Goal: Use online tool/utility: Utilize a website feature to perform a specific function

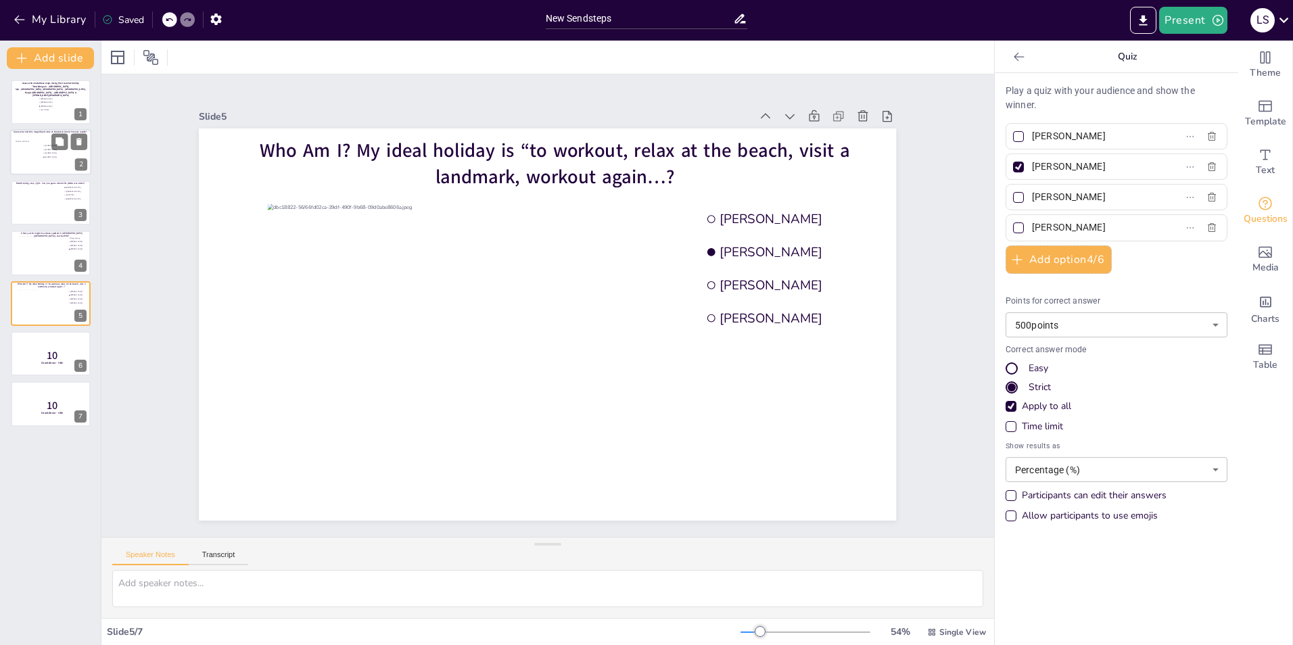
click at [51, 162] on div at bounding box center [50, 153] width 81 height 46
type input "[PERSON_NAME]"
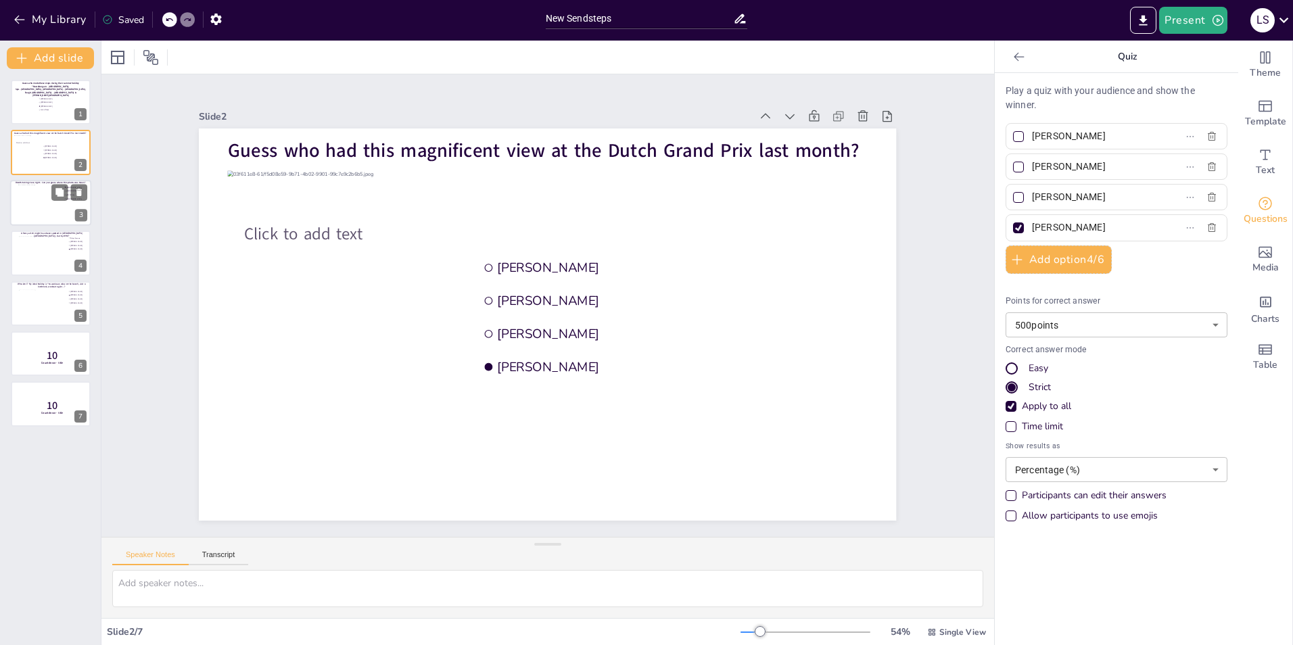
click at [38, 206] on div at bounding box center [50, 203] width 65 height 37
type input "[GEOGRAPHIC_DATA]"
type input "[US_STATE]"
type input "[GEOGRAPHIC_DATA]"
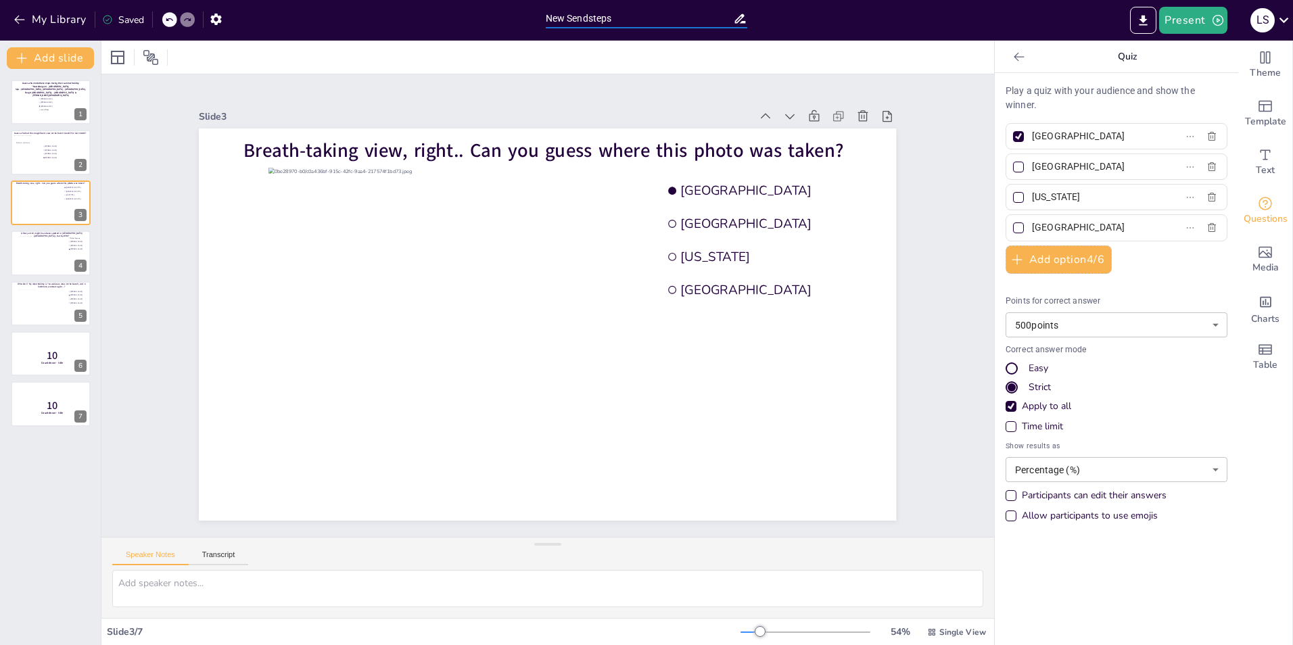
drag, startPoint x: 623, startPoint y: 14, endPoint x: 542, endPoint y: 14, distance: 81.8
click at [542, 14] on div "New Sendsteps" at bounding box center [647, 16] width 216 height 33
type input "A"
type input "h"
type input "Holiday Quiz"
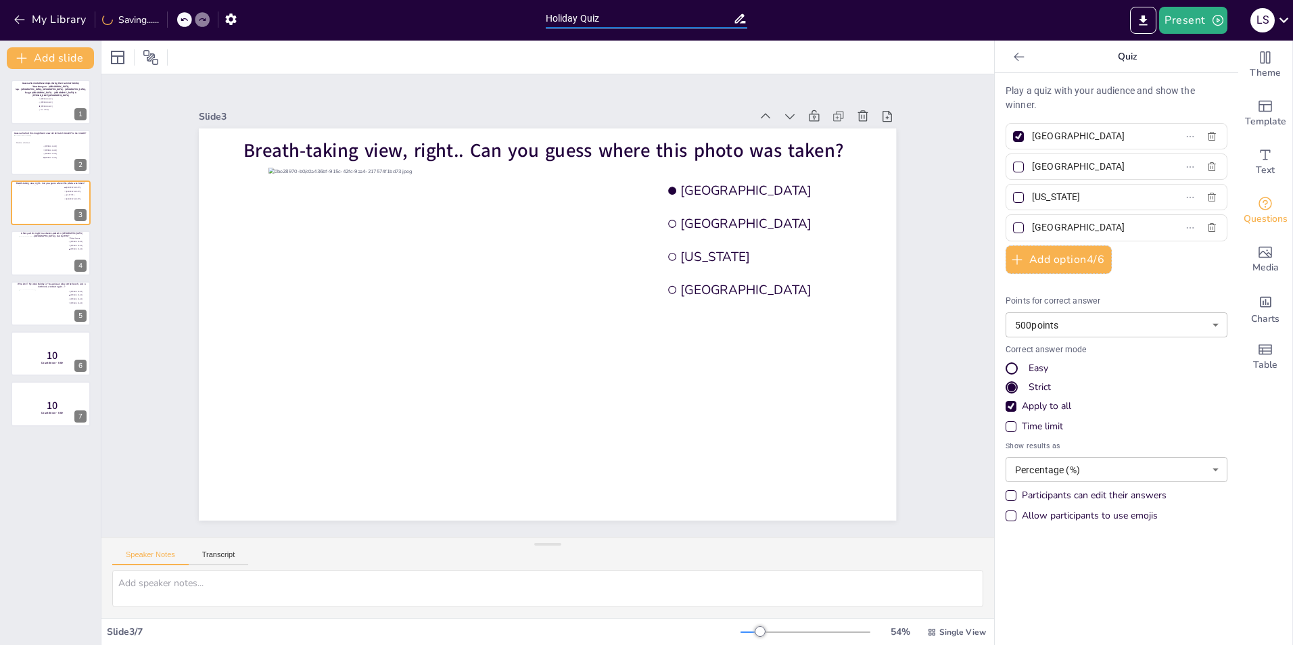
click at [776, 56] on div at bounding box center [547, 57] width 892 height 33
click at [45, 115] on div at bounding box center [50, 102] width 81 height 46
type input "[PERSON_NAME]"
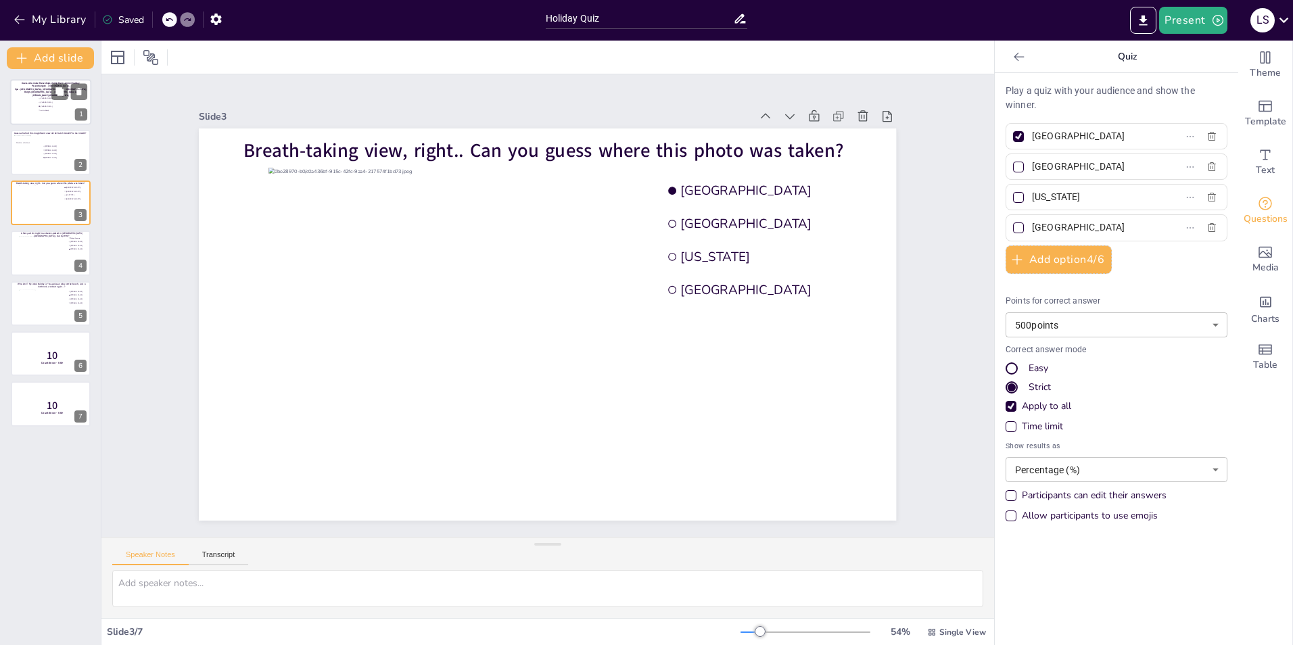
type input "Joris te Booij"
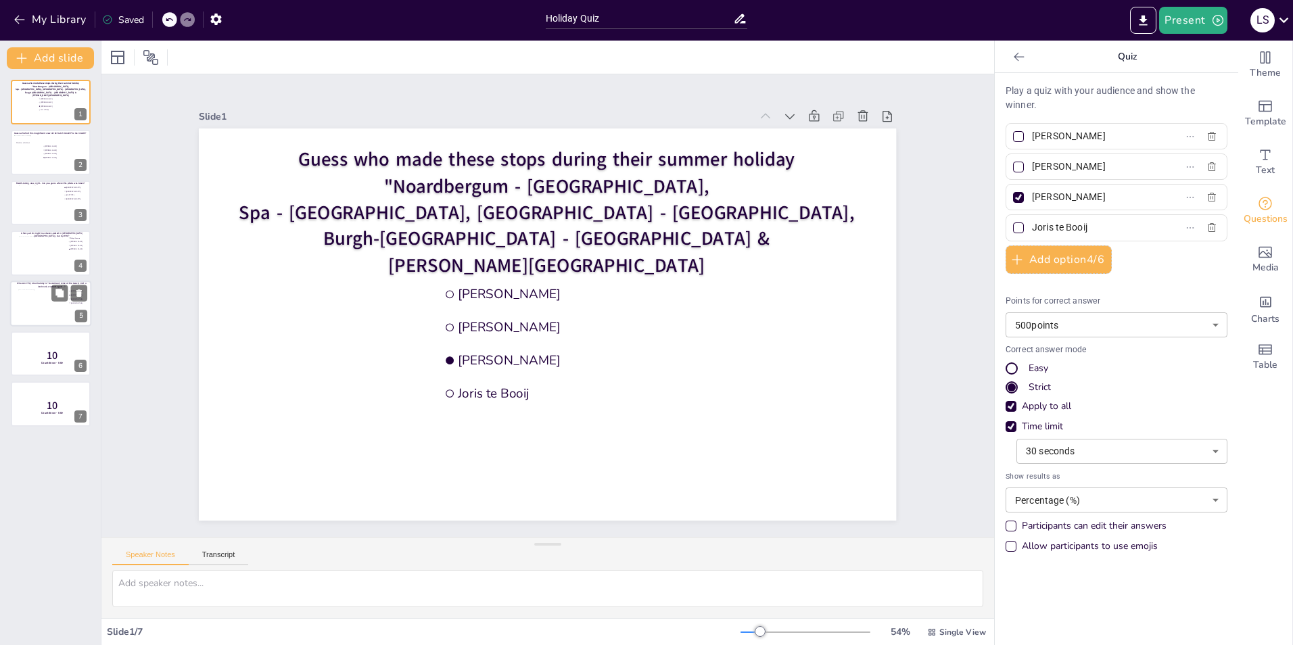
click at [31, 308] on div at bounding box center [42, 307] width 49 height 37
type input "[PERSON_NAME]"
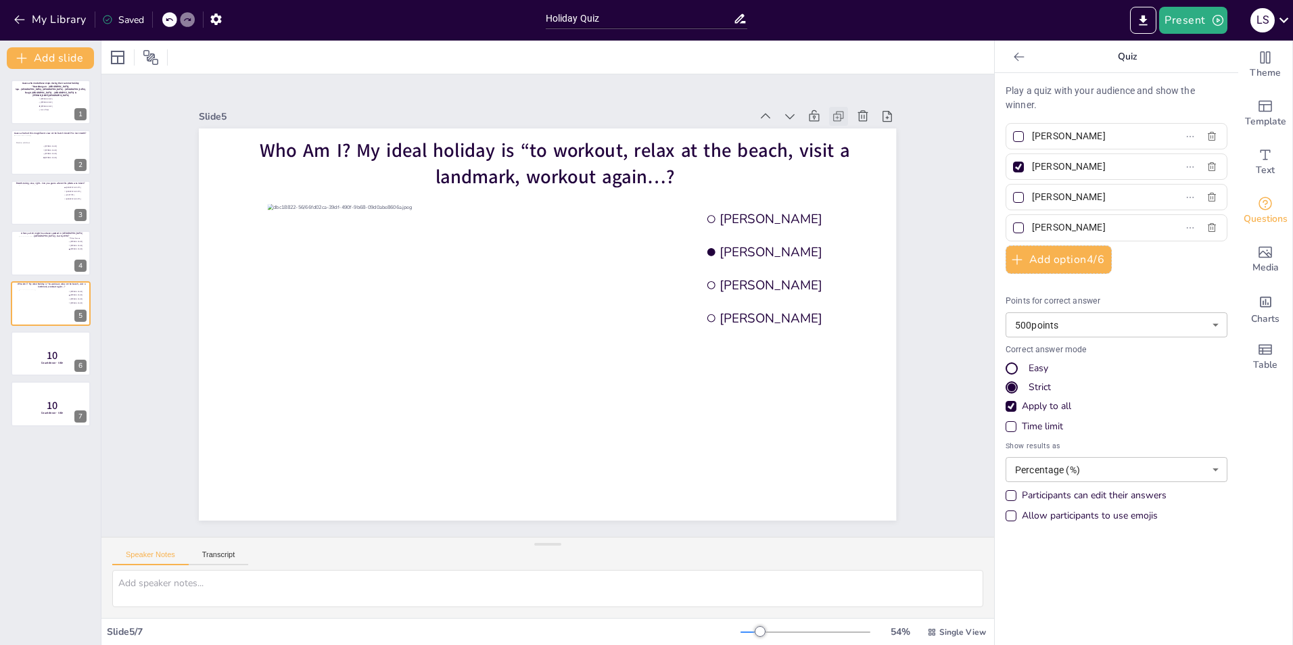
click at [832, 110] on icon at bounding box center [839, 117] width 14 height 14
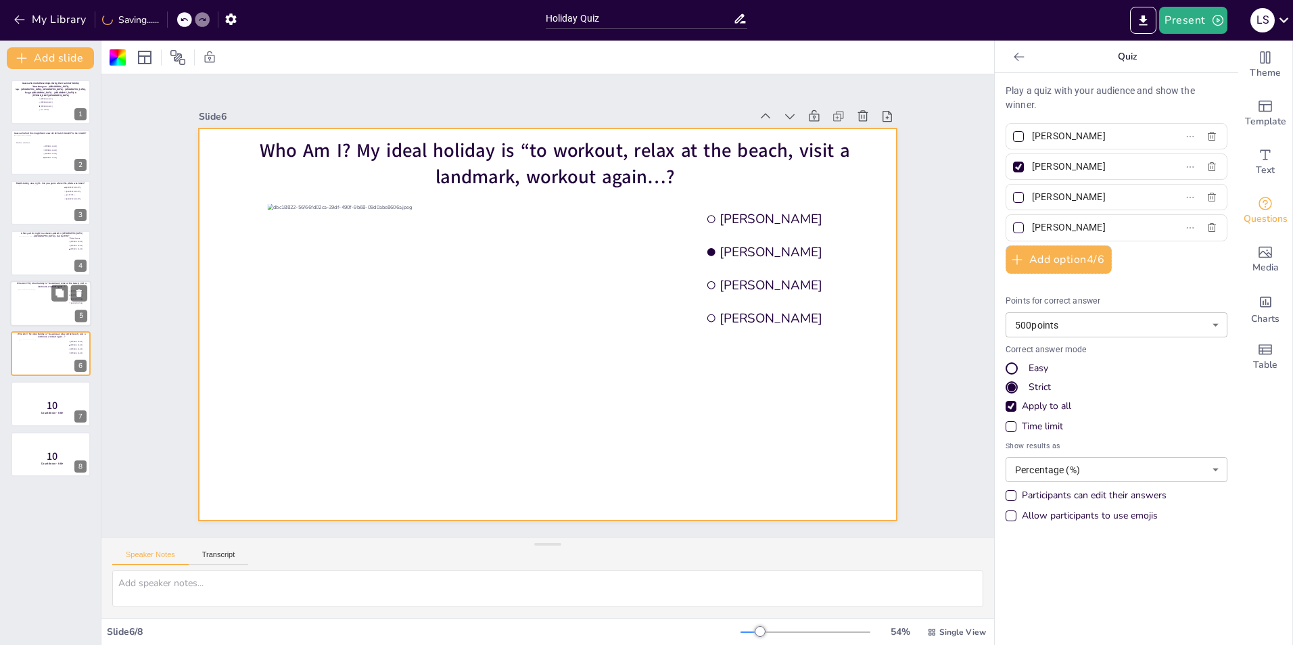
click at [37, 308] on div at bounding box center [42, 307] width 49 height 37
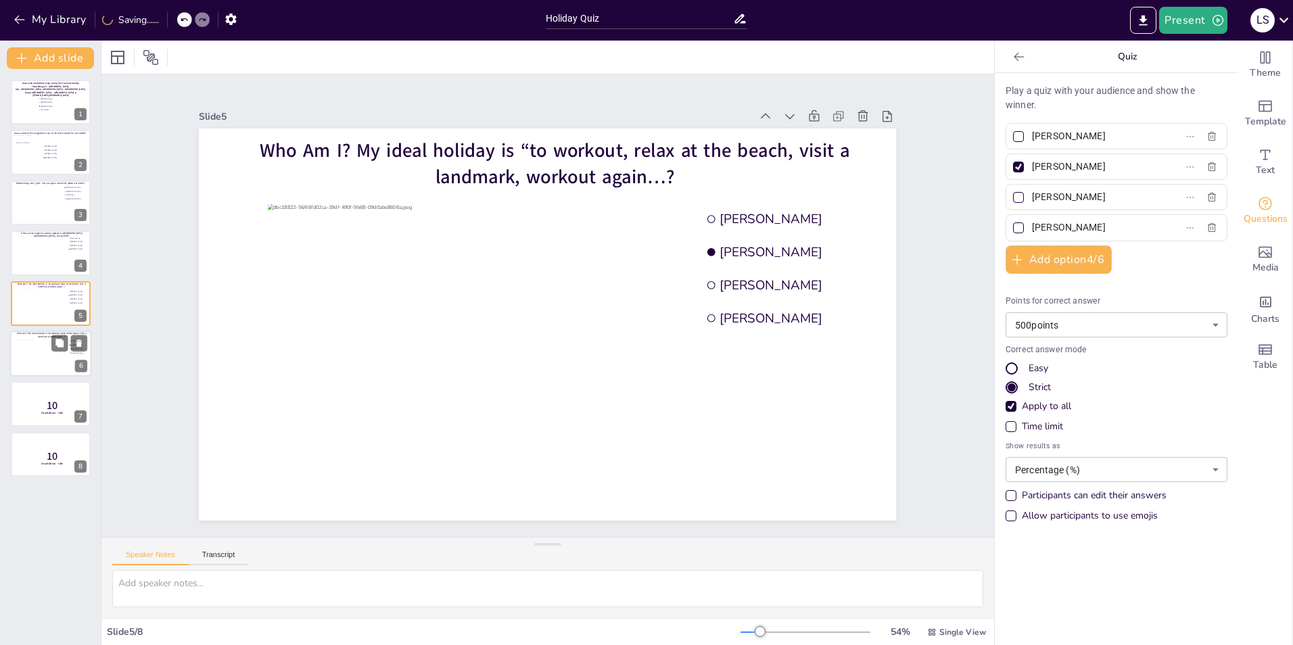
click at [39, 354] on div at bounding box center [42, 357] width 49 height 37
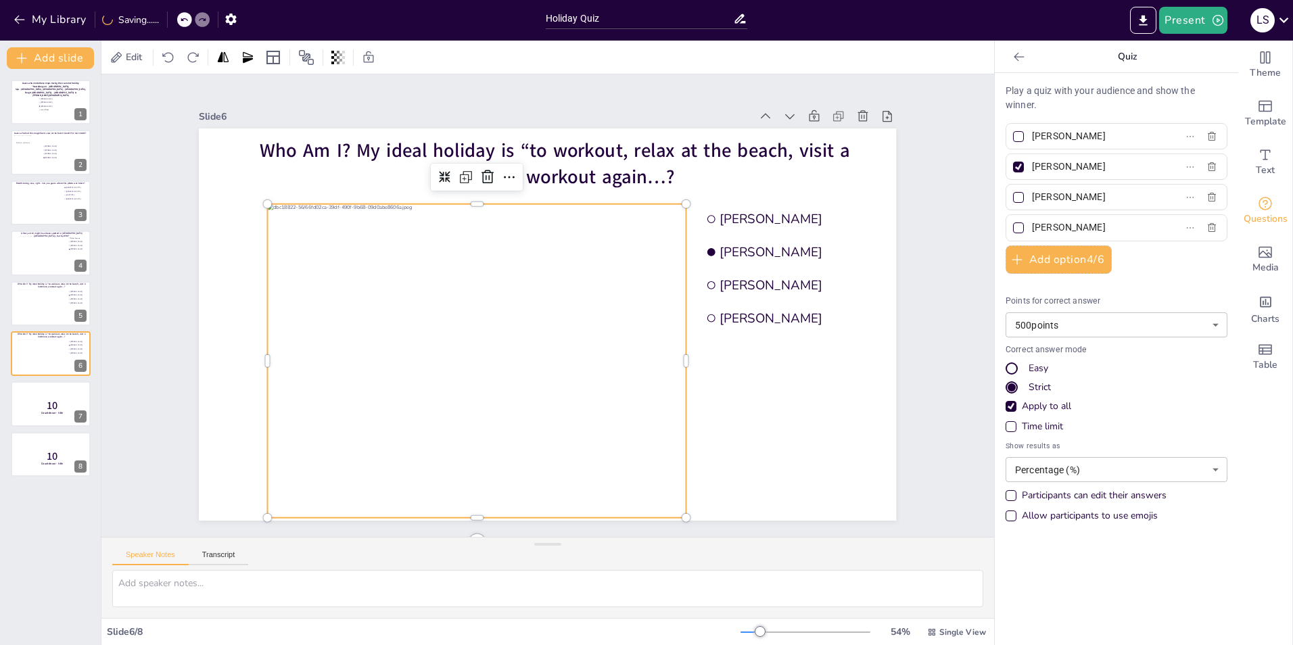
click at [371, 219] on div at bounding box center [477, 361] width 418 height 314
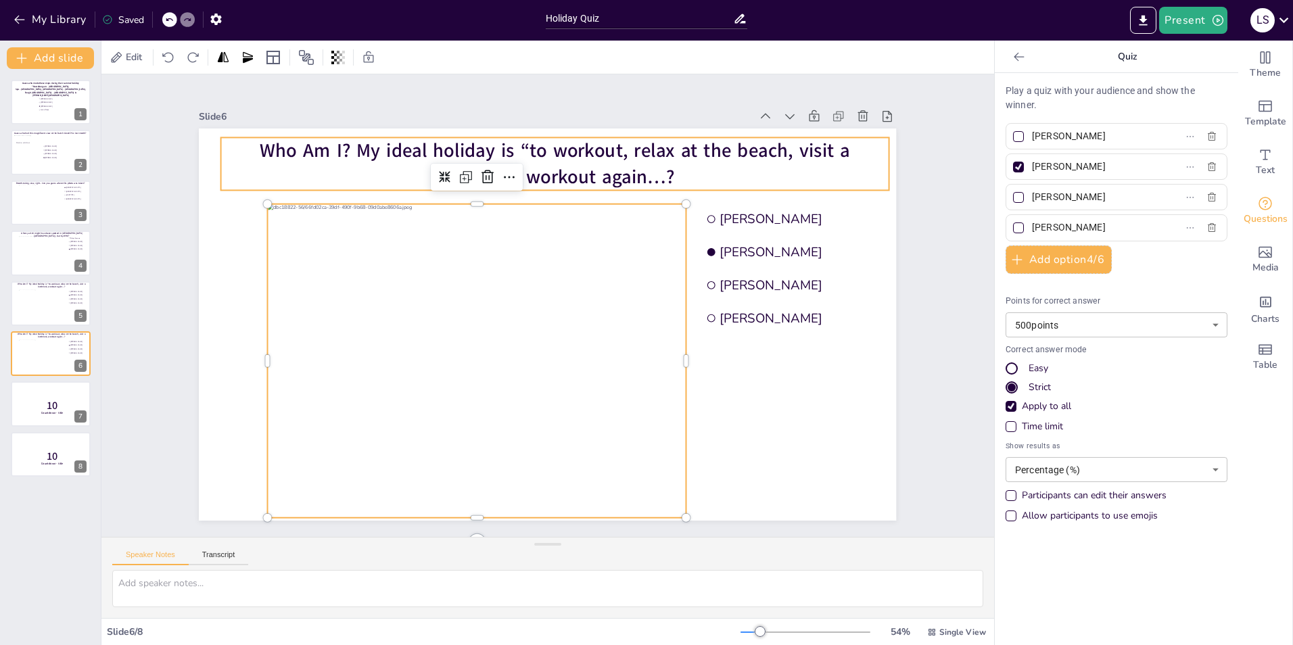
click at [291, 146] on span "Who Am I? My ideal holiday is “to workout, relax at the beach, visit a landmark…" at bounding box center [555, 163] width 590 height 52
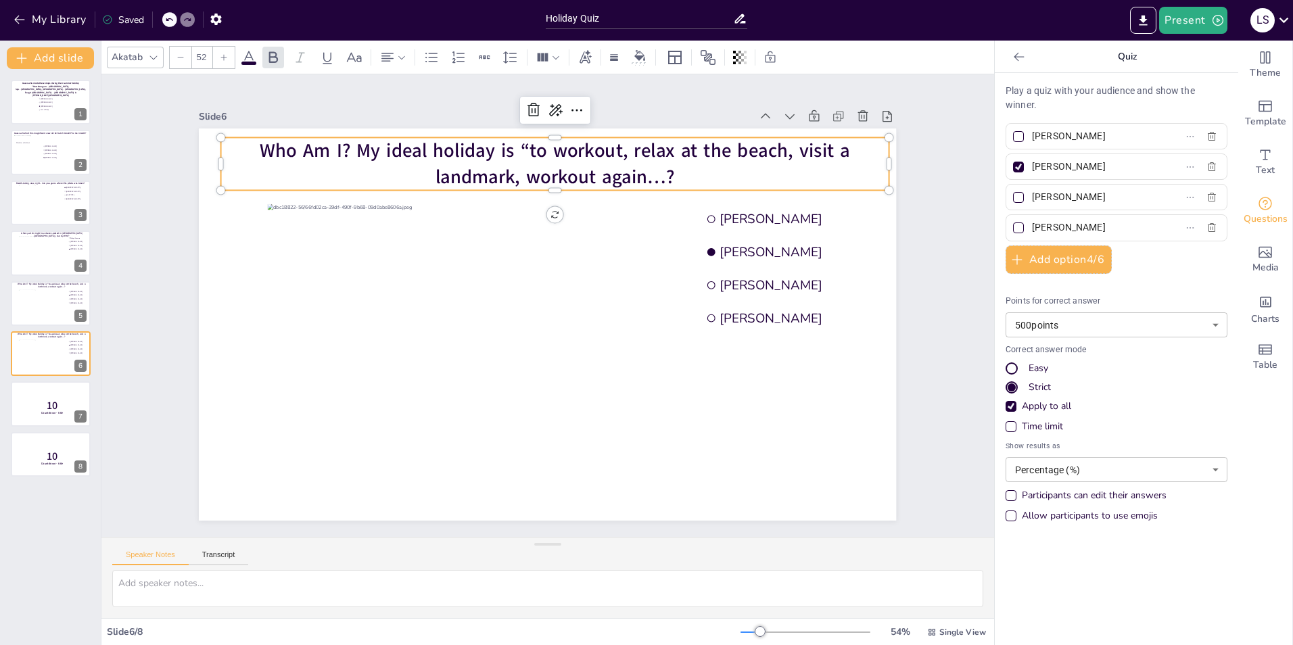
click at [291, 146] on span "Who Am I? My ideal holiday is “to workout, relax at the beach, visit a landmark…" at bounding box center [555, 163] width 590 height 52
click at [293, 145] on span "Who Am I? My ideal holiday is “to workout, relax at the beach, visit a landmark…" at bounding box center [555, 164] width 590 height 52
drag, startPoint x: 293, startPoint y: 145, endPoint x: 229, endPoint y: 144, distance: 63.6
click at [229, 144] on p "Who Am I? My ideal holiday is “to workout, relax at the beach, visit a landmark…" at bounding box center [555, 164] width 668 height 53
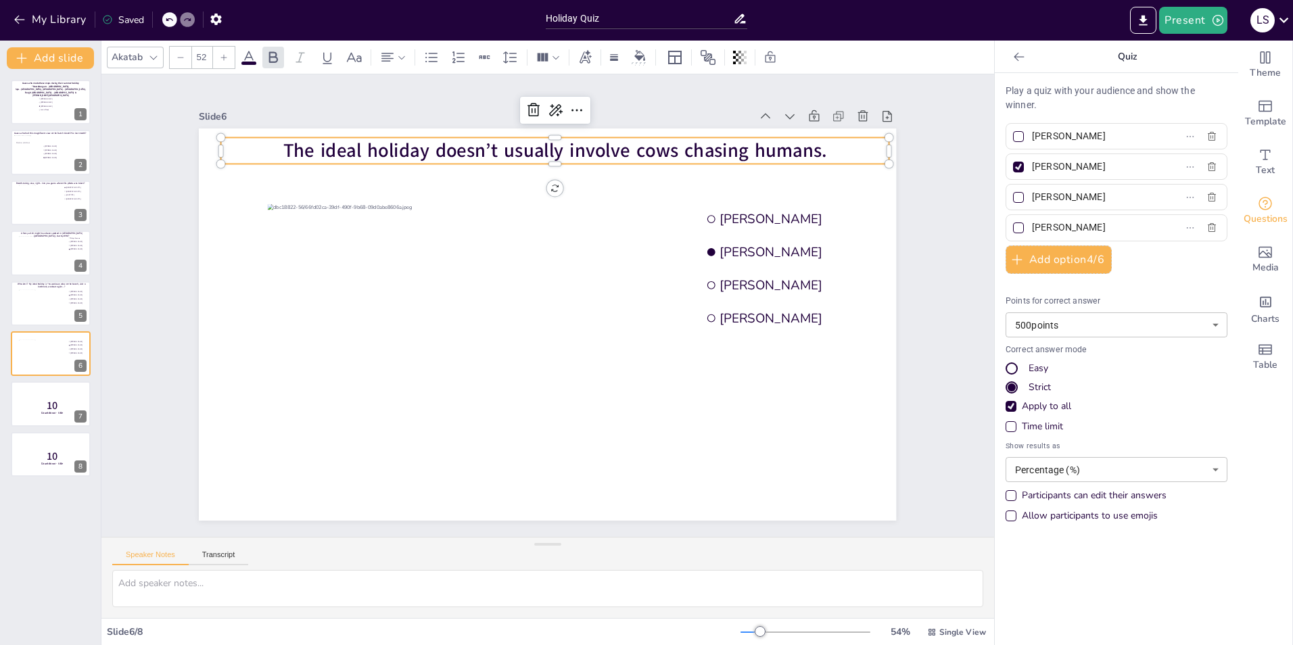
click at [837, 147] on p "The ideal holiday doesn’t usually involve cows chasing humans." at bounding box center [555, 150] width 668 height 26
click at [1007, 427] on div "Time limit" at bounding box center [1010, 426] width 7 height 7
click at [41, 88] on span "Spa - [GEOGRAPHIC_DATA], [GEOGRAPHIC_DATA] - [GEOGRAPHIC_DATA]," at bounding box center [51, 89] width 72 height 3
type input "[PERSON_NAME]"
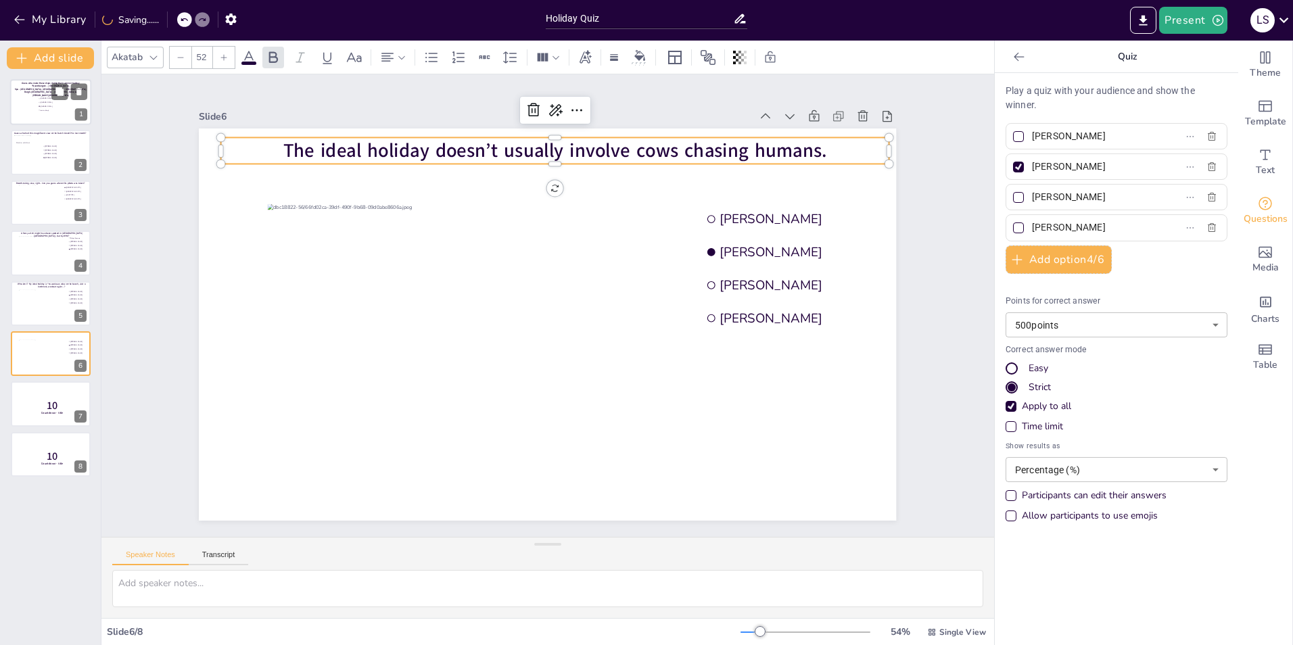
type input "[PERSON_NAME]"
type input "Joris te Booij"
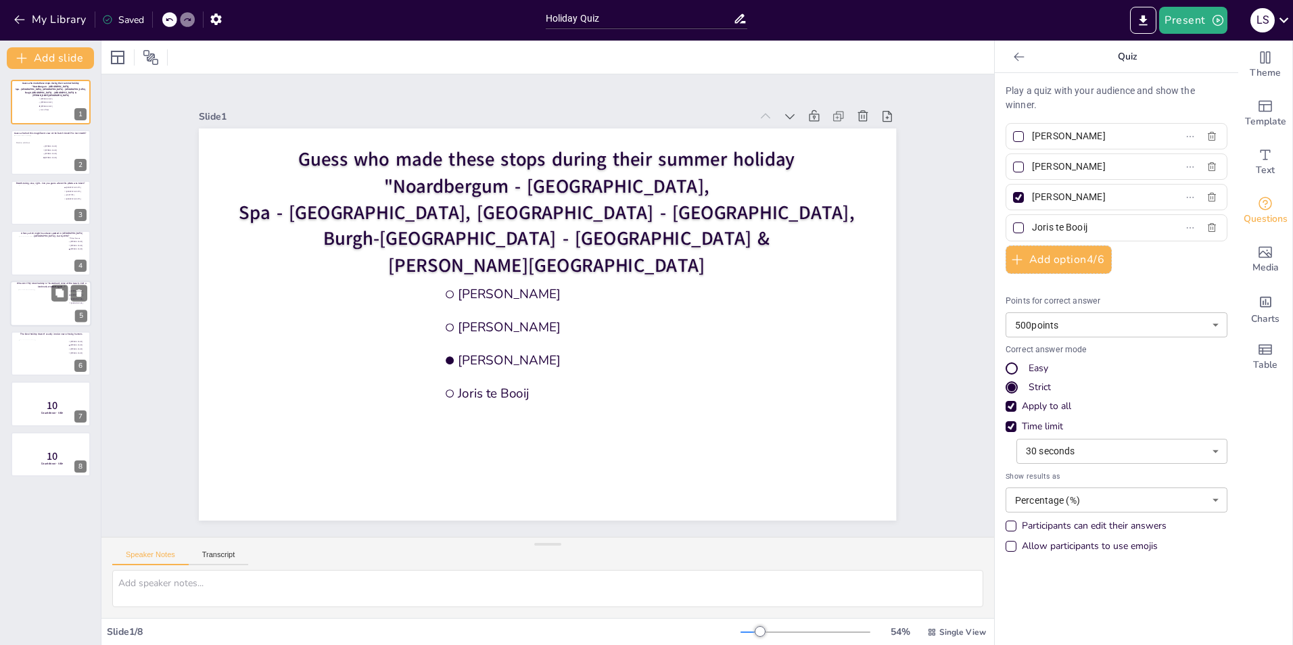
click at [35, 307] on div at bounding box center [42, 307] width 49 height 37
type input "[PERSON_NAME]"
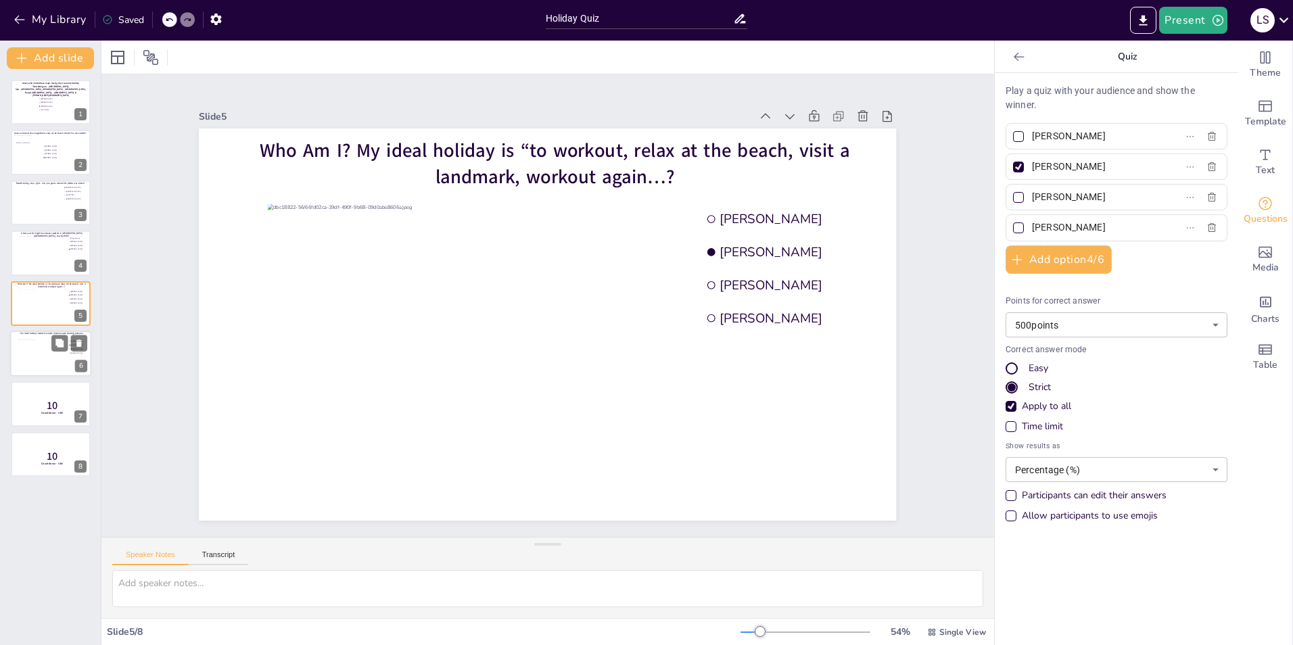
click at [34, 358] on div at bounding box center [42, 357] width 49 height 37
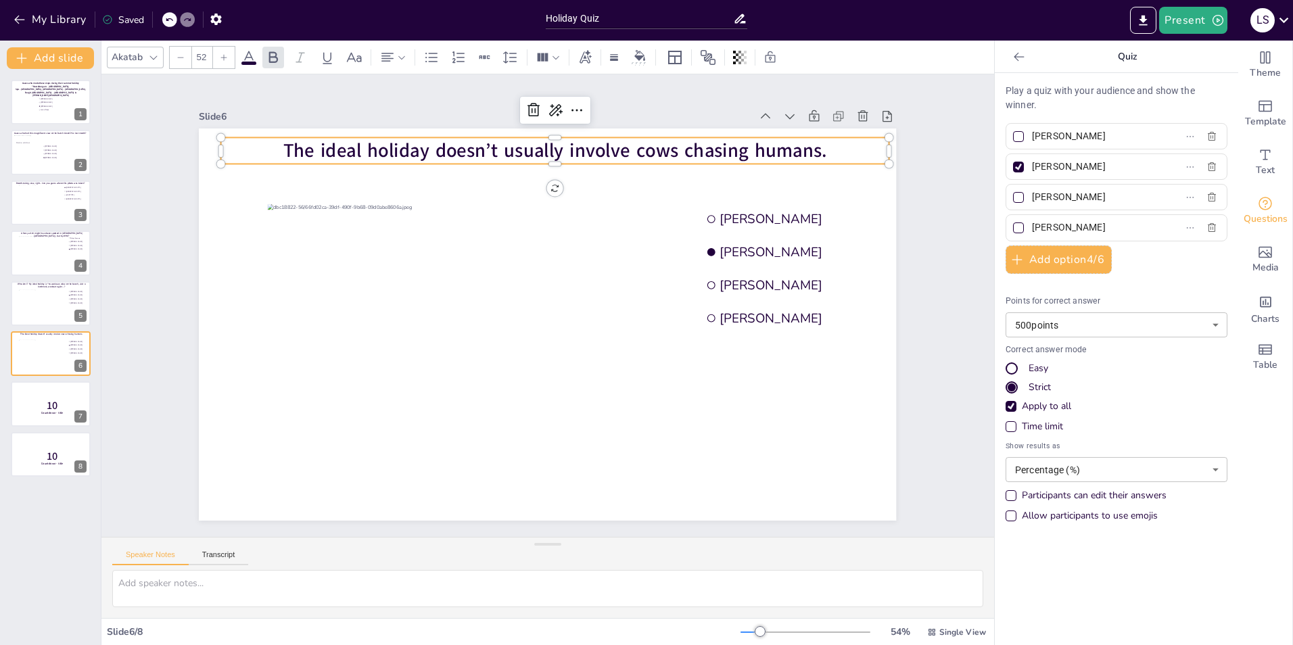
click at [808, 144] on span "The ideal holiday doesn’t usually involve cows chasing humans." at bounding box center [555, 150] width 544 height 26
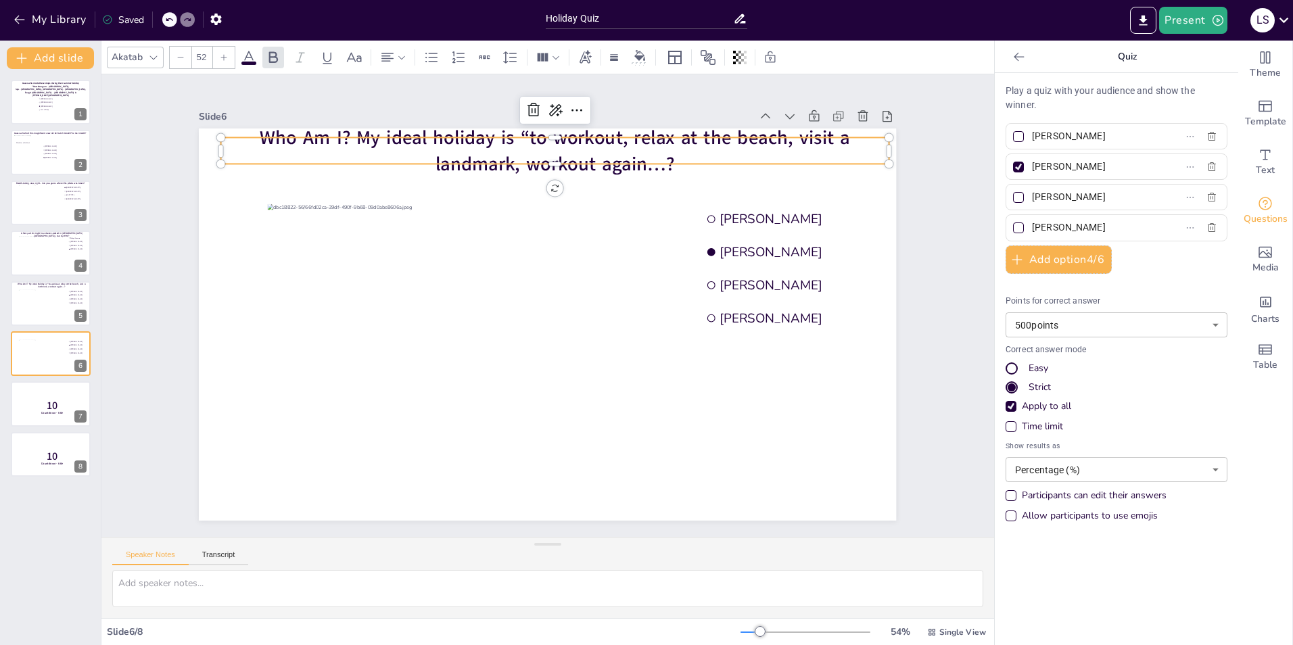
click at [919, 199] on div "Slide 1 Guess who made these stops during their summer holiday "[GEOGRAPHIC_DAT…" at bounding box center [547, 306] width 773 height 430
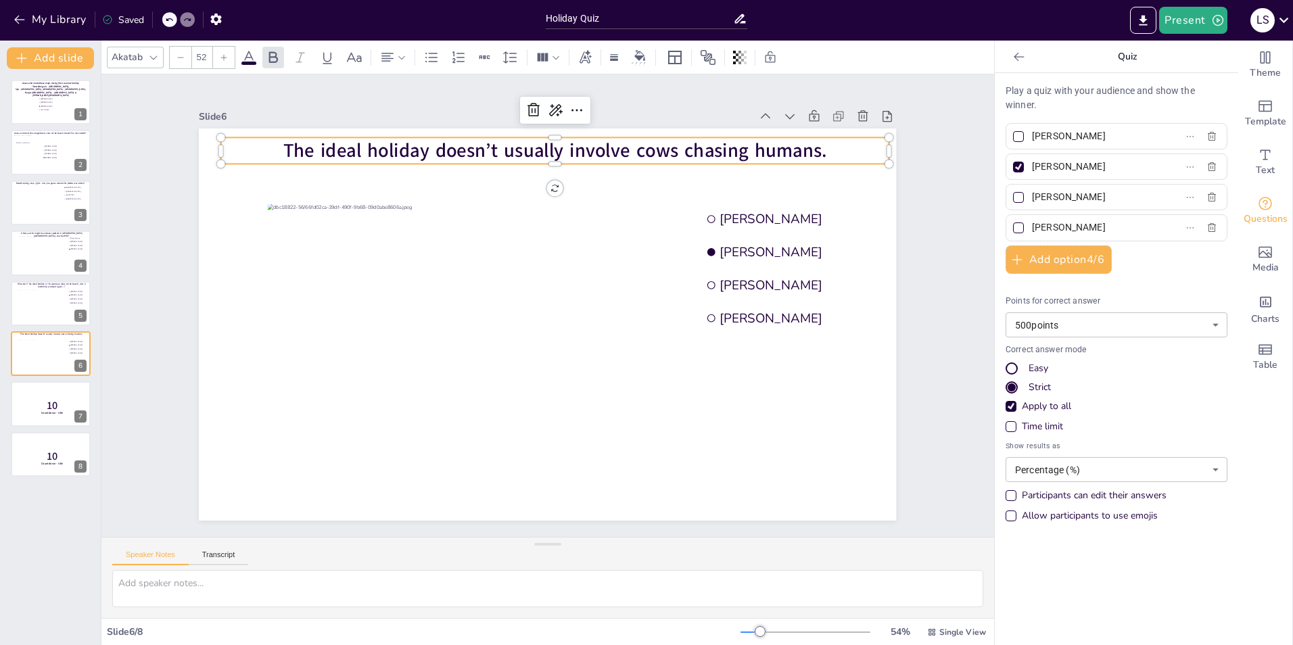
click at [715, 148] on span "The ideal holiday doesn’t usually involve cows chasing humans." at bounding box center [555, 150] width 544 height 26
click at [760, 139] on span "The ideal holiday doesn’t usually involve cows chasing humans." at bounding box center [555, 150] width 544 height 26
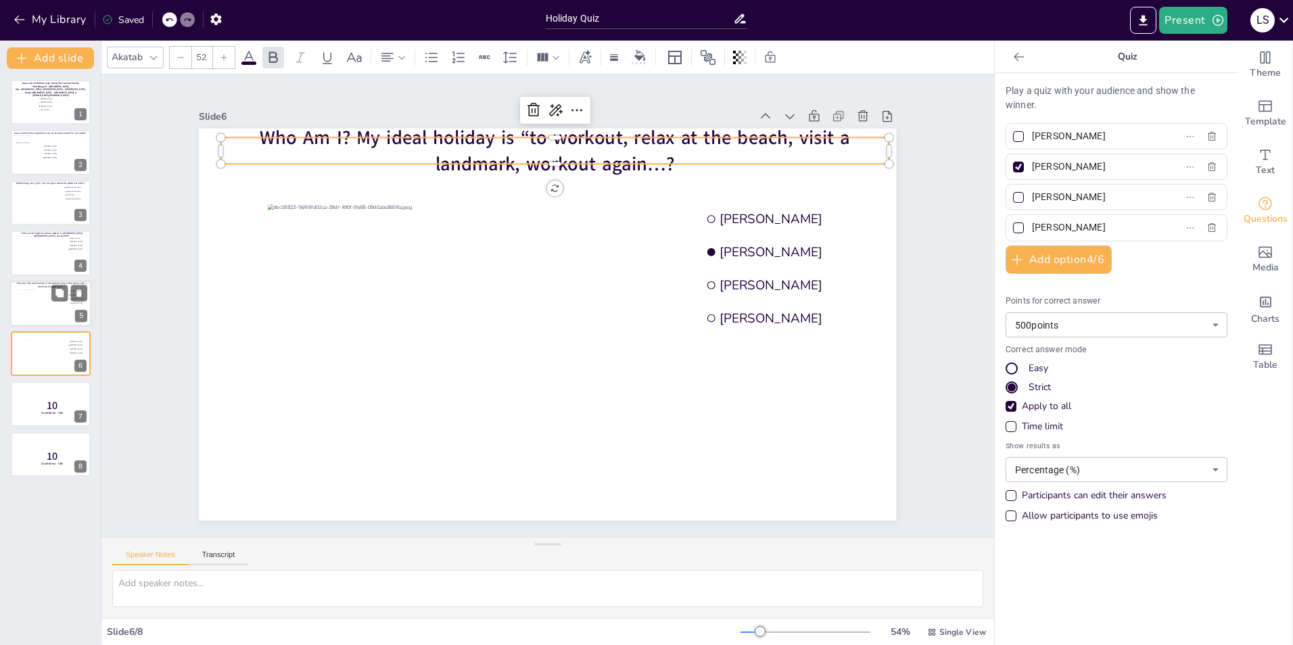
click at [21, 293] on div at bounding box center [42, 307] width 49 height 37
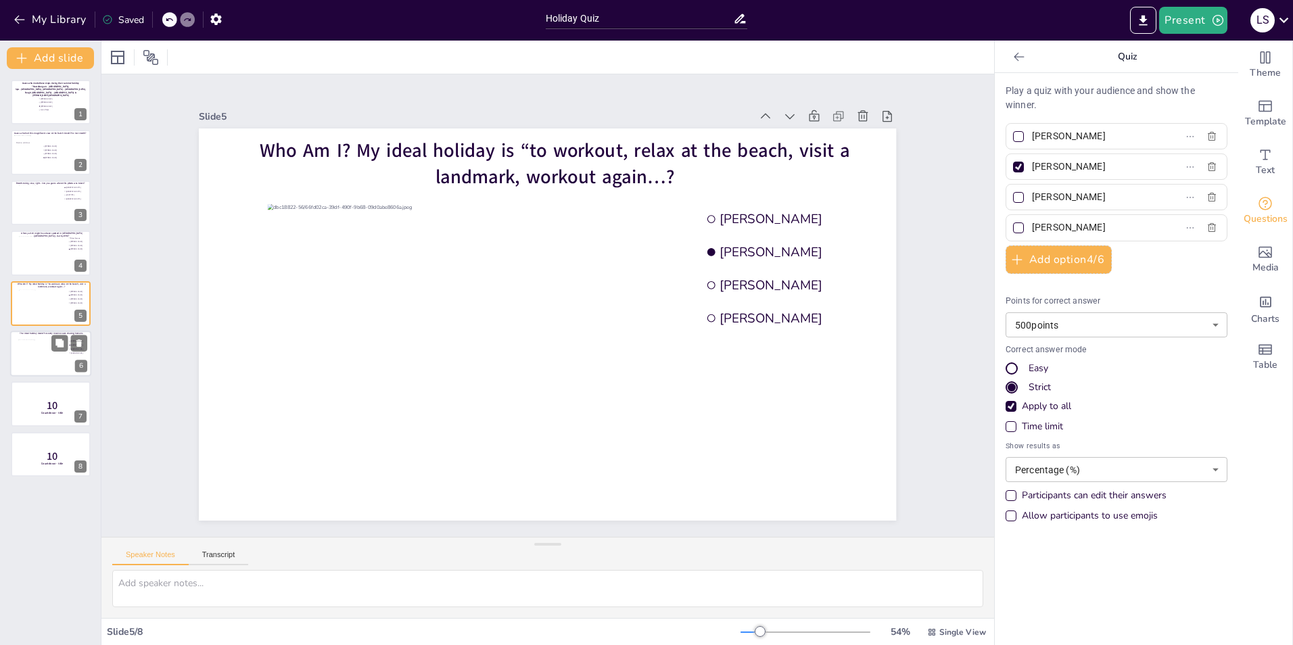
click at [30, 353] on div at bounding box center [42, 357] width 49 height 37
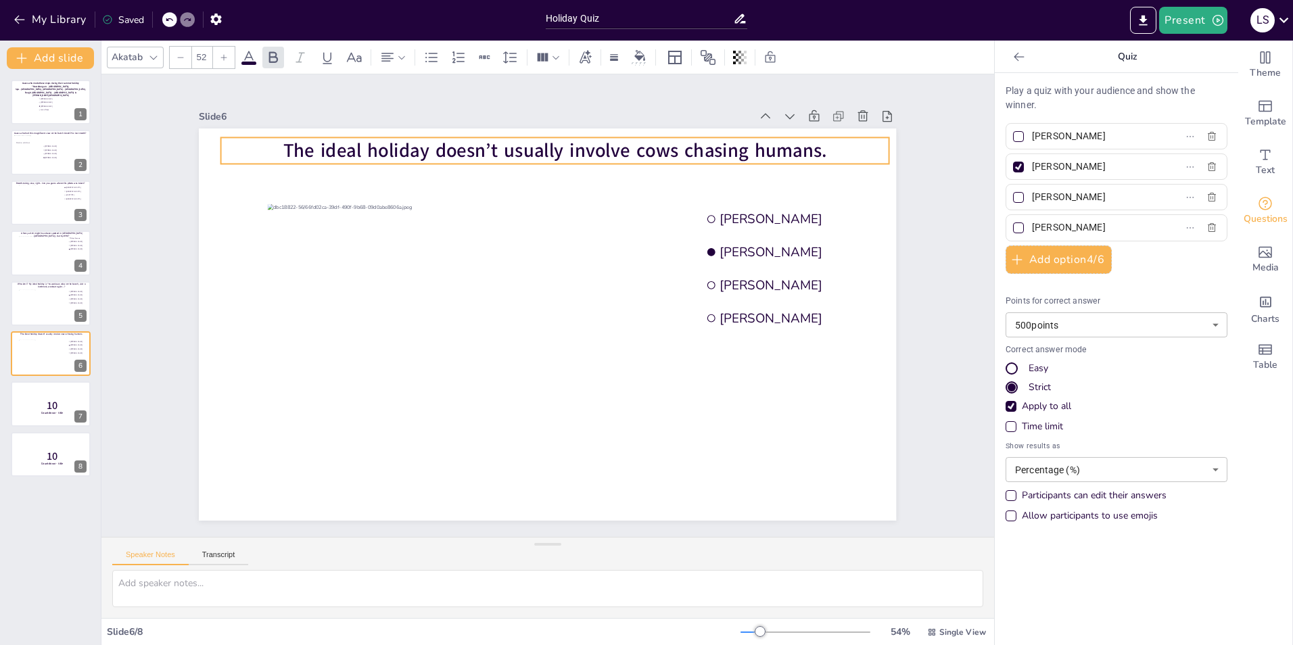
click at [506, 147] on span "The ideal holiday doesn’t usually involve cows chasing humans." at bounding box center [555, 150] width 544 height 26
click at [468, 146] on span "The ideal holiday doesn’t usually involve cows chasing humans." at bounding box center [555, 150] width 544 height 26
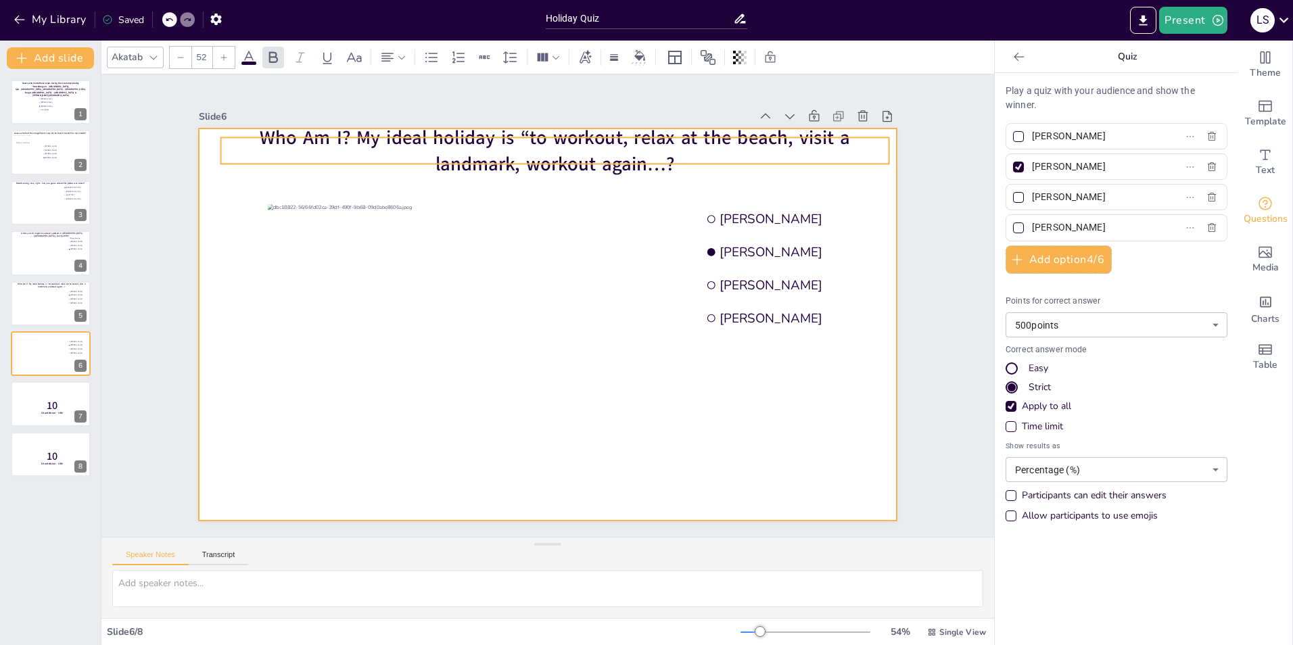
click at [833, 195] on div at bounding box center [547, 324] width 697 height 392
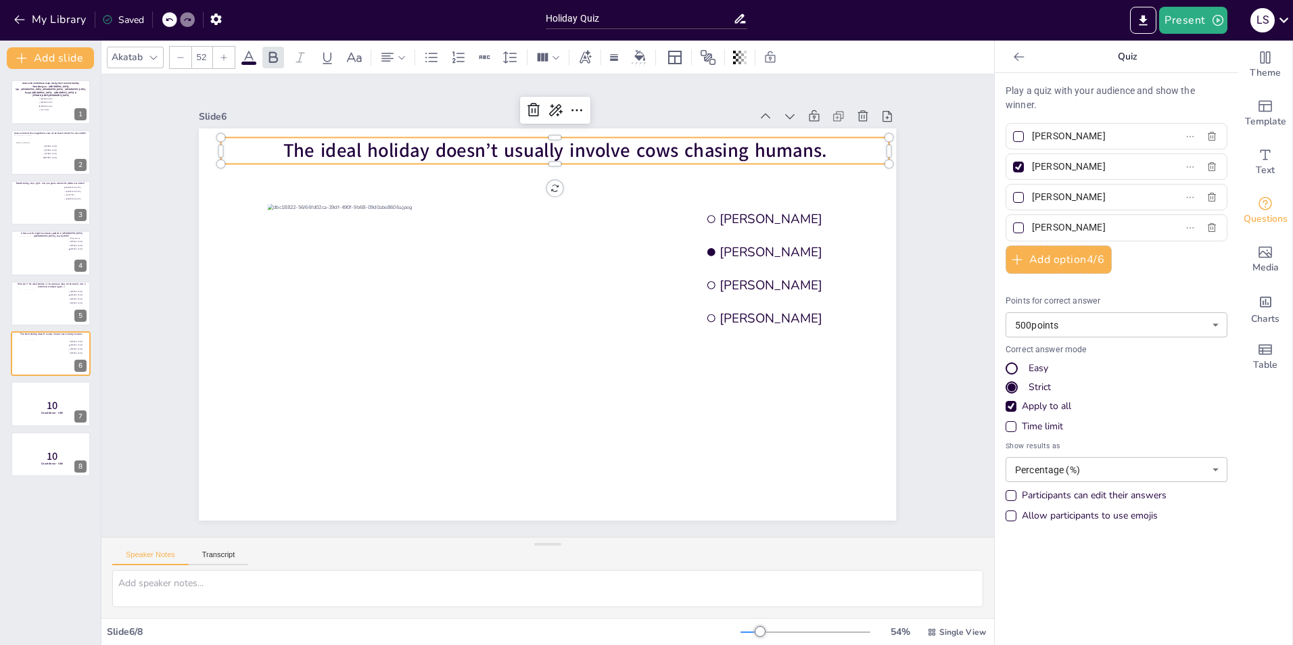
click at [669, 148] on span "The ideal holiday doesn’t usually involve cows chasing humans." at bounding box center [555, 150] width 544 height 26
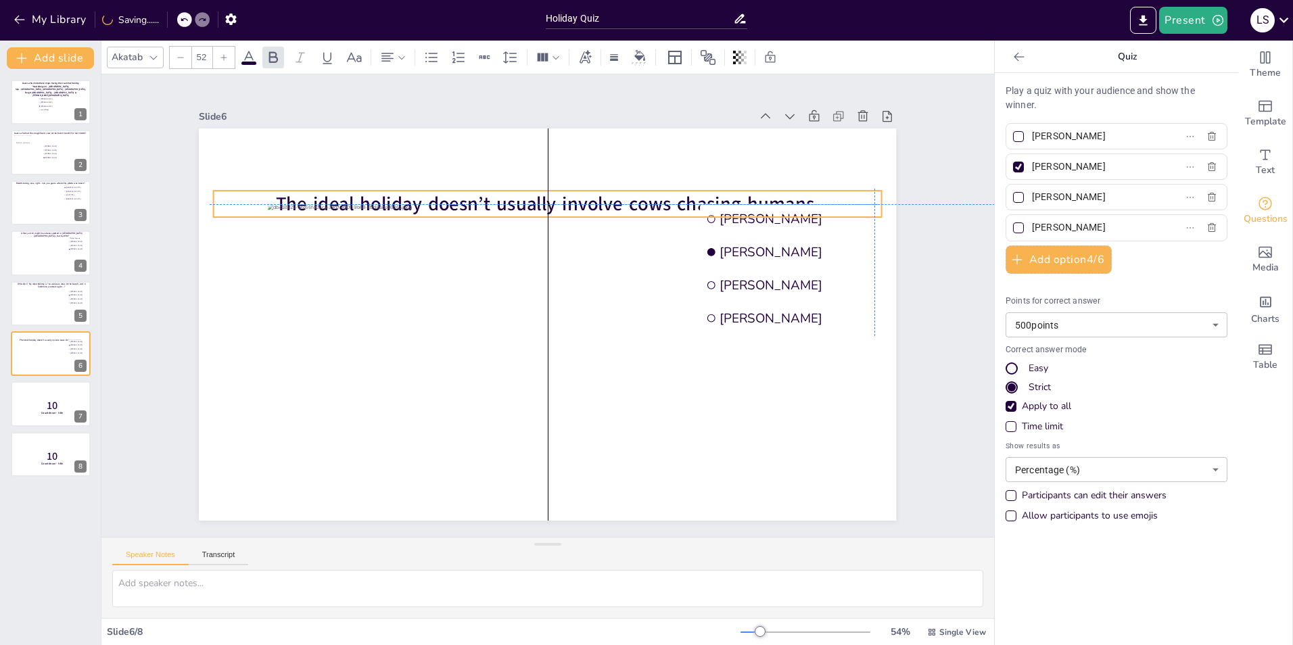
drag, startPoint x: 669, startPoint y: 148, endPoint x: 658, endPoint y: 199, distance: 52.0
click at [658, 128] on div "The ideal holiday doesn’t usually involve cows chasing humans. [PERSON_NAME] [P…" at bounding box center [547, 128] width 697 height 0
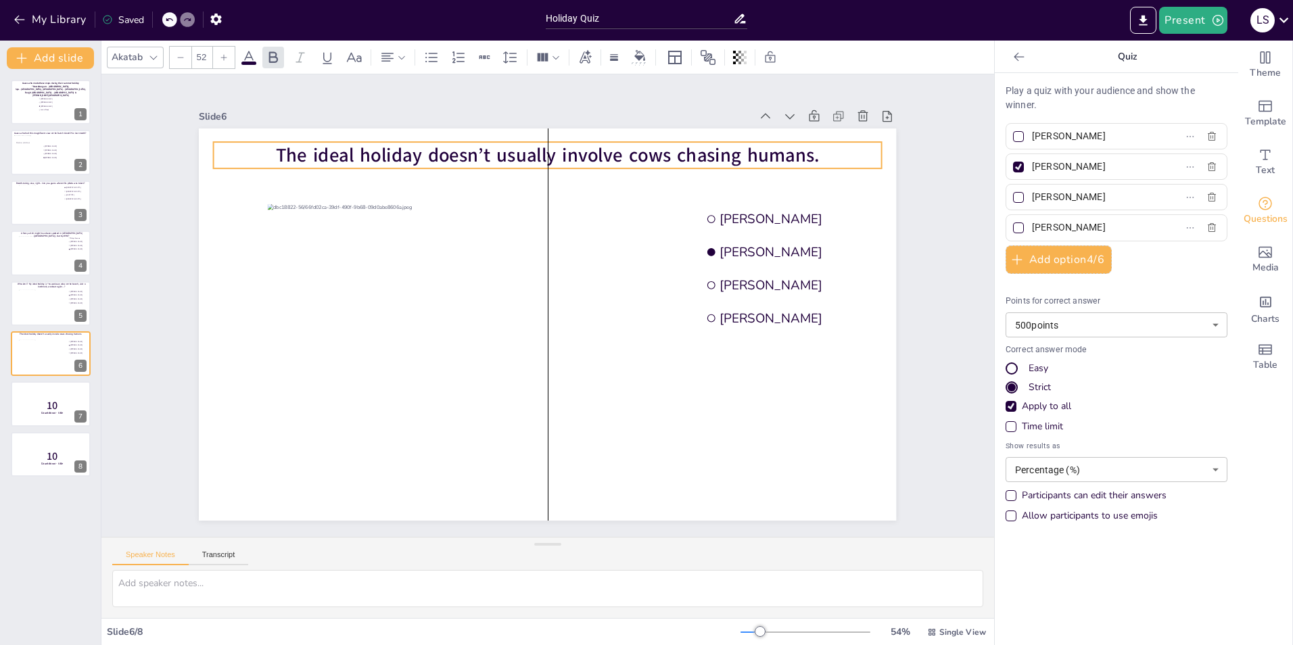
drag, startPoint x: 697, startPoint y: 195, endPoint x: 696, endPoint y: 147, distance: 48.7
click at [696, 147] on span "The ideal holiday doesn’t usually involve cows chasing humans." at bounding box center [548, 155] width 544 height 26
click at [481, 147] on span "The ideal holiday doesn’t usually involve cows chasing humans." at bounding box center [548, 155] width 544 height 26
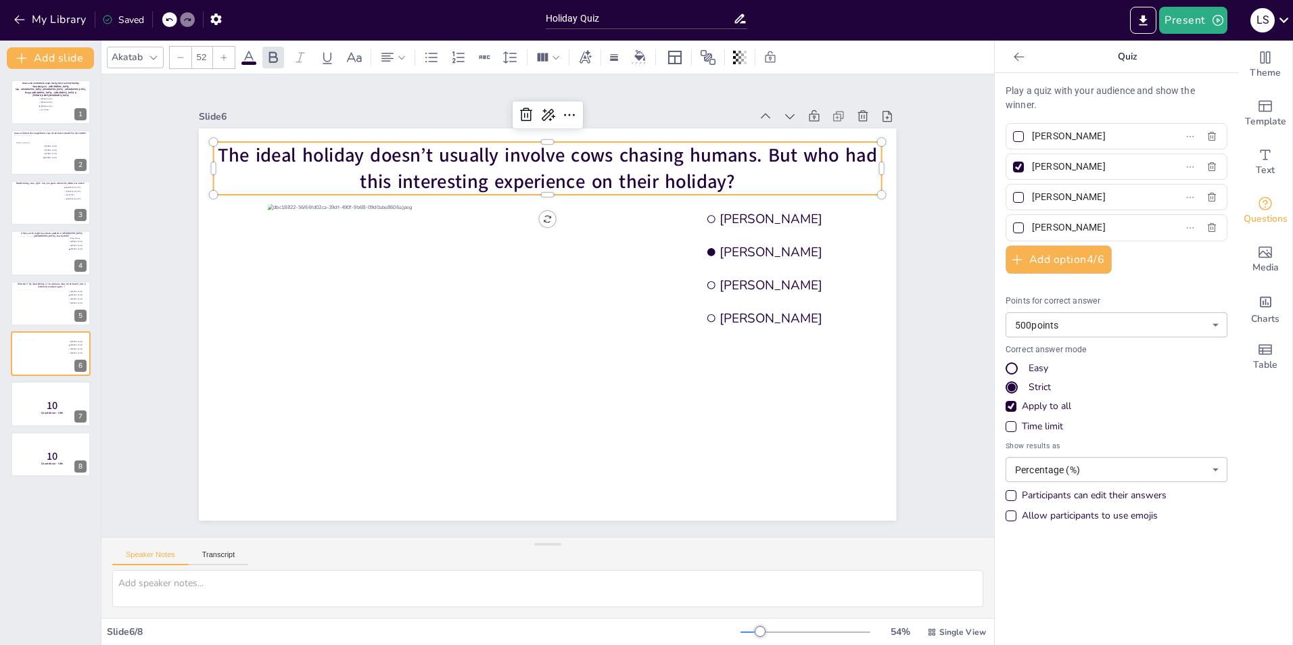
click at [133, 287] on div "Slide 1 Guess who made these stops during their summer holiday "[GEOGRAPHIC_DAT…" at bounding box center [547, 305] width 892 height 462
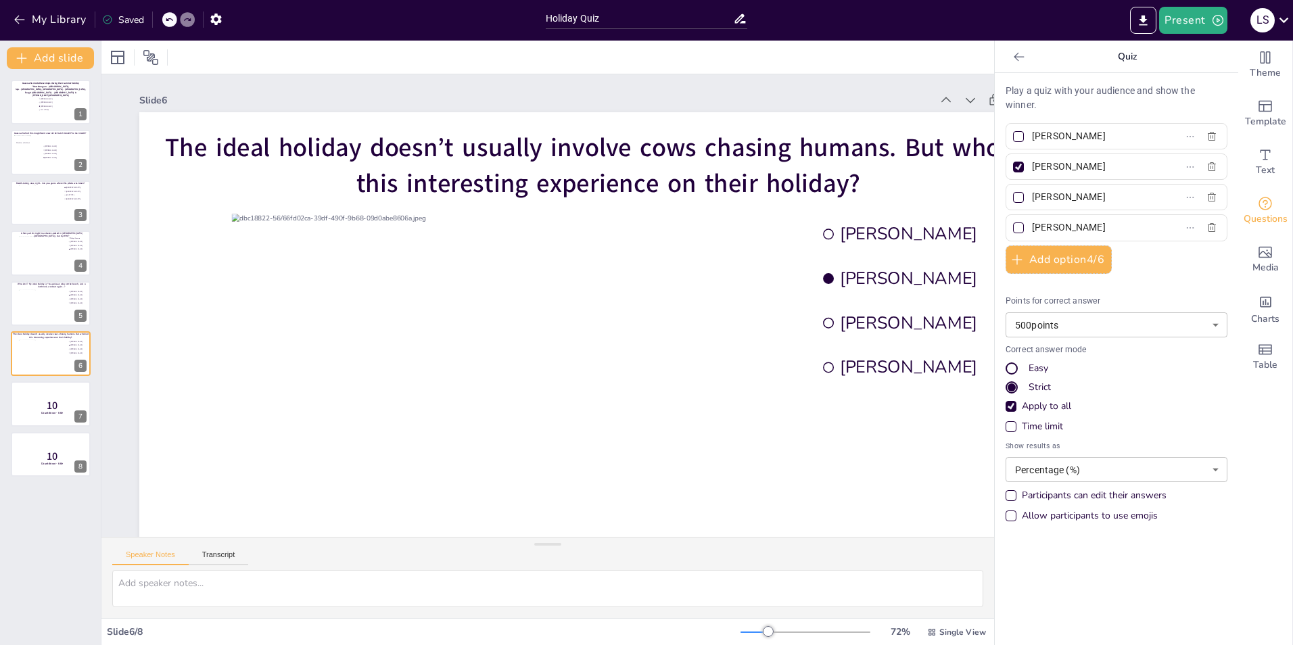
click at [130, 20] on div "Saved" at bounding box center [123, 20] width 42 height 13
click at [212, 20] on icon "button" at bounding box center [215, 19] width 11 height 11
click at [218, 20] on icon "button" at bounding box center [216, 19] width 14 height 14
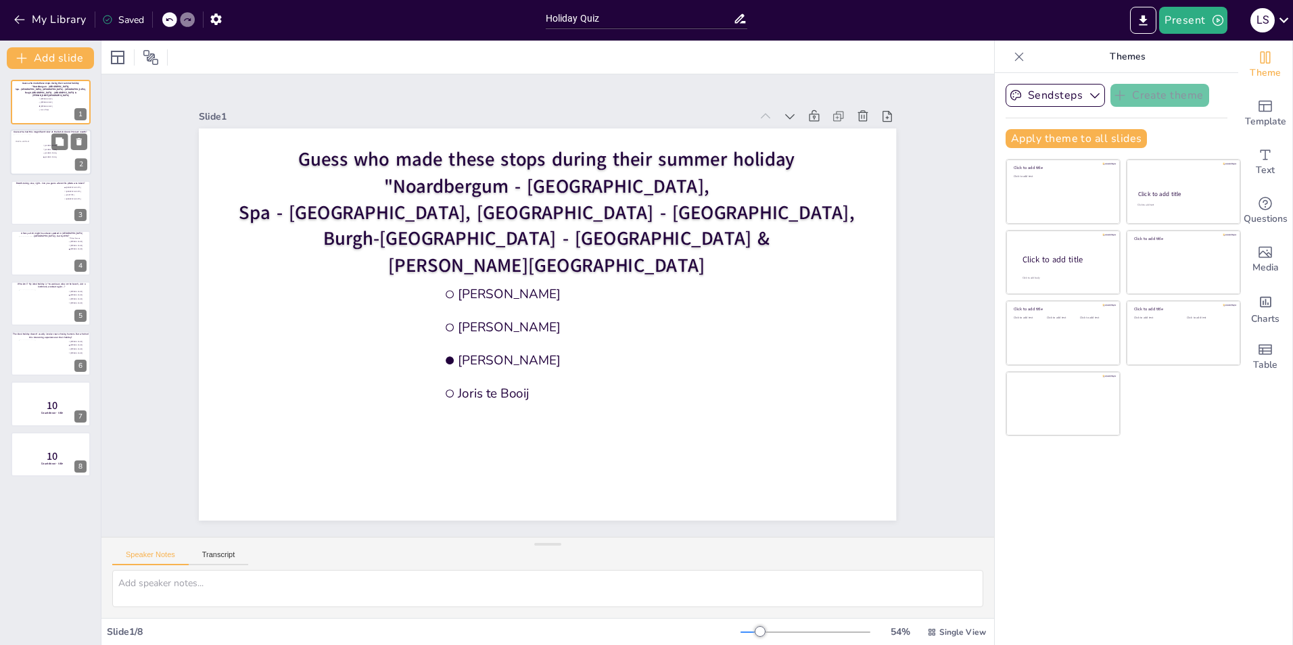
click at [25, 157] on div at bounding box center [27, 155] width 26 height 41
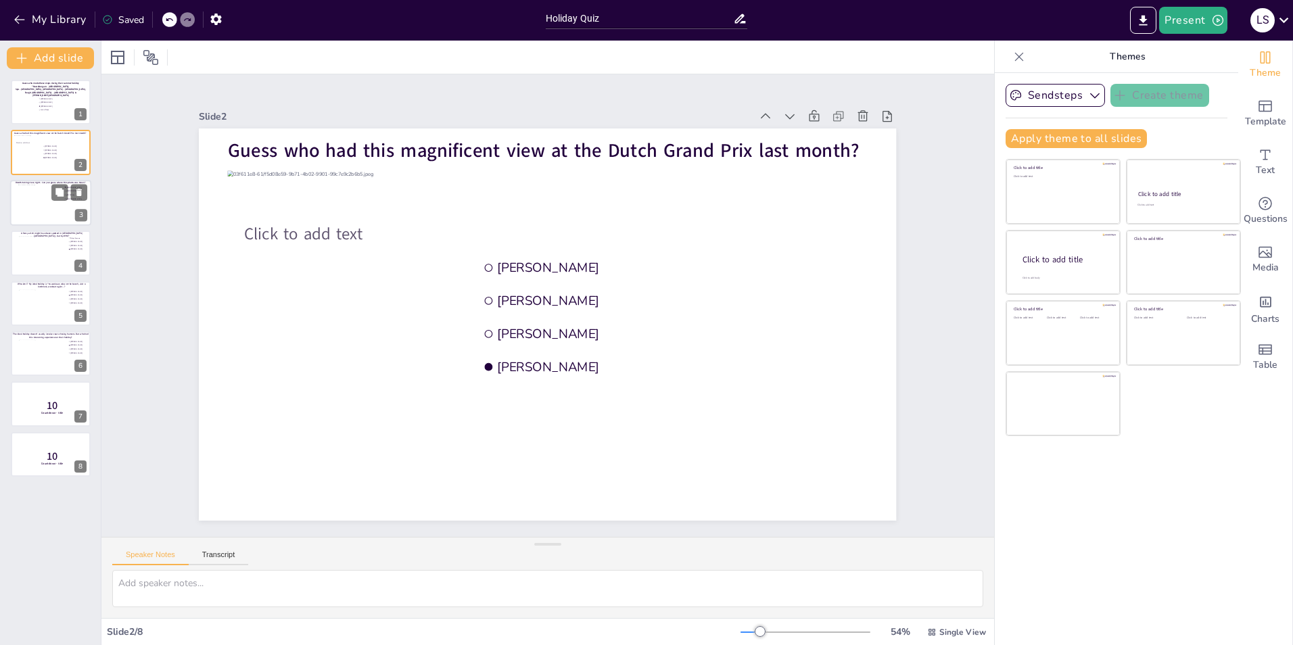
click at [26, 200] on div at bounding box center [50, 203] width 65 height 37
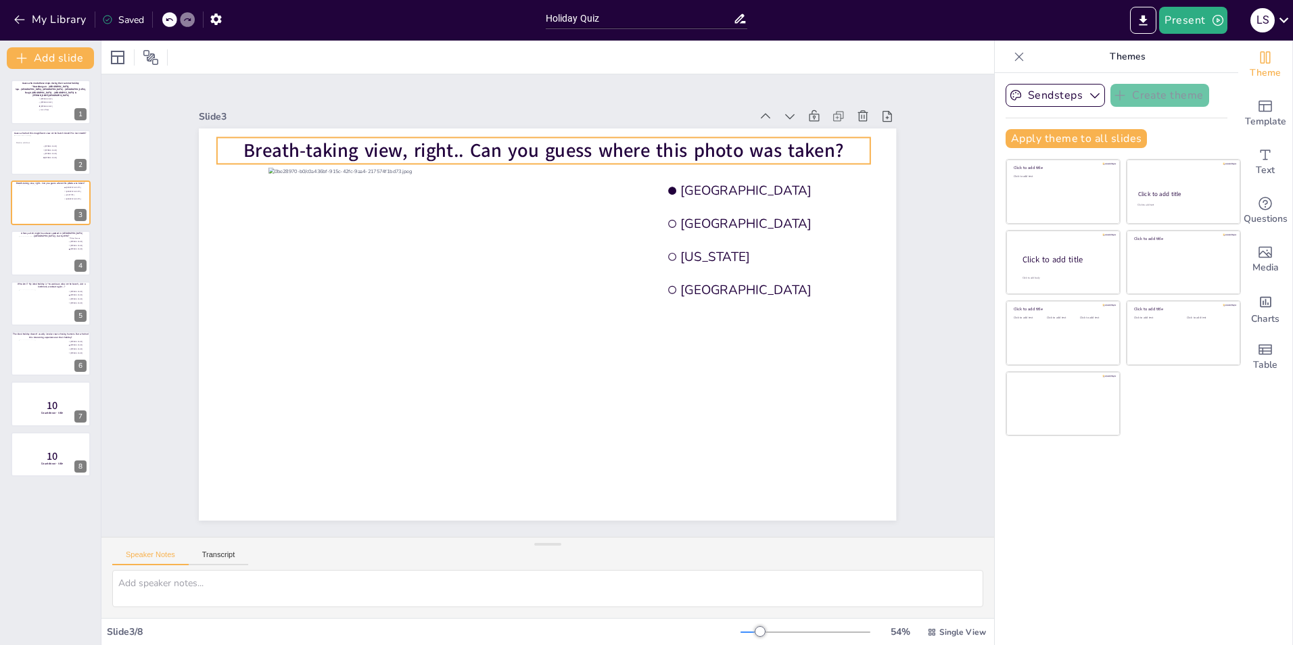
click at [377, 143] on span "Breath-taking view, right.. Can you guess where this photo was taken?" at bounding box center [544, 150] width 600 height 26
click at [392, 145] on span "Breath-taking view, right.. Can you guess where this photo was taken?" at bounding box center [544, 150] width 600 height 26
click at [393, 147] on span "Breath-taking view, right.. Can you guess where this photo was taken?" at bounding box center [544, 150] width 600 height 26
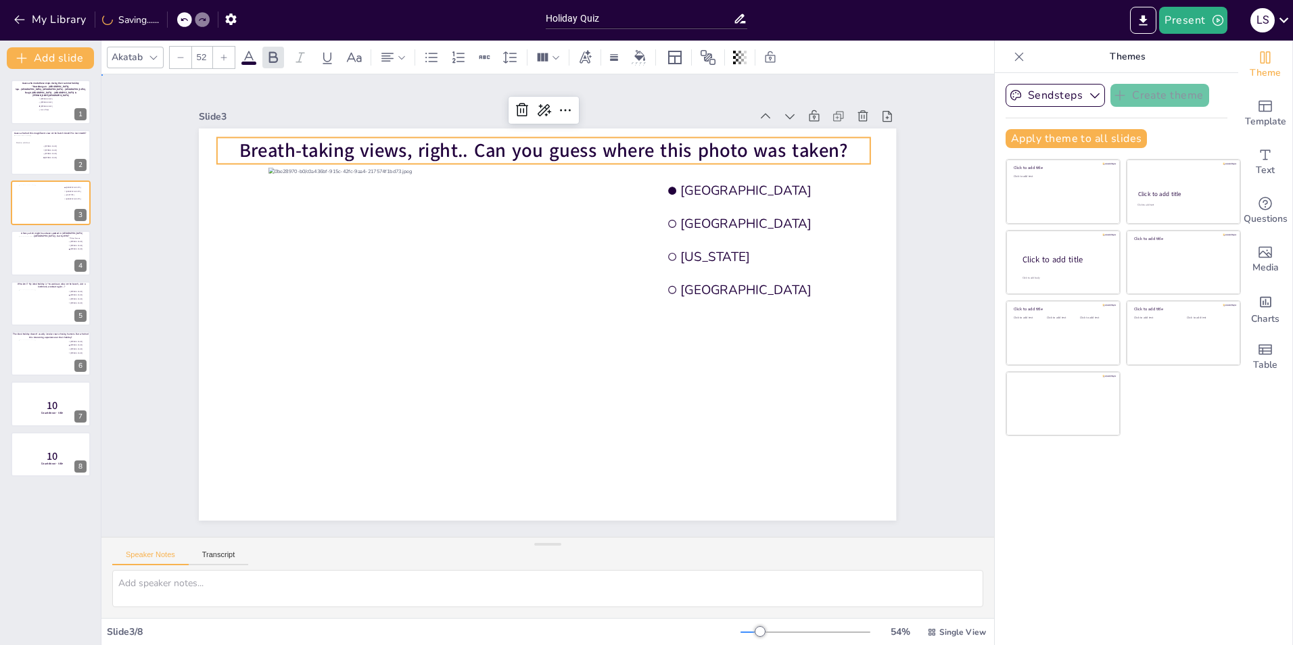
click at [919, 202] on div "Slide 1 Guess who made these stops during their summer holiday "Noardbergum - F…" at bounding box center [547, 306] width 773 height 430
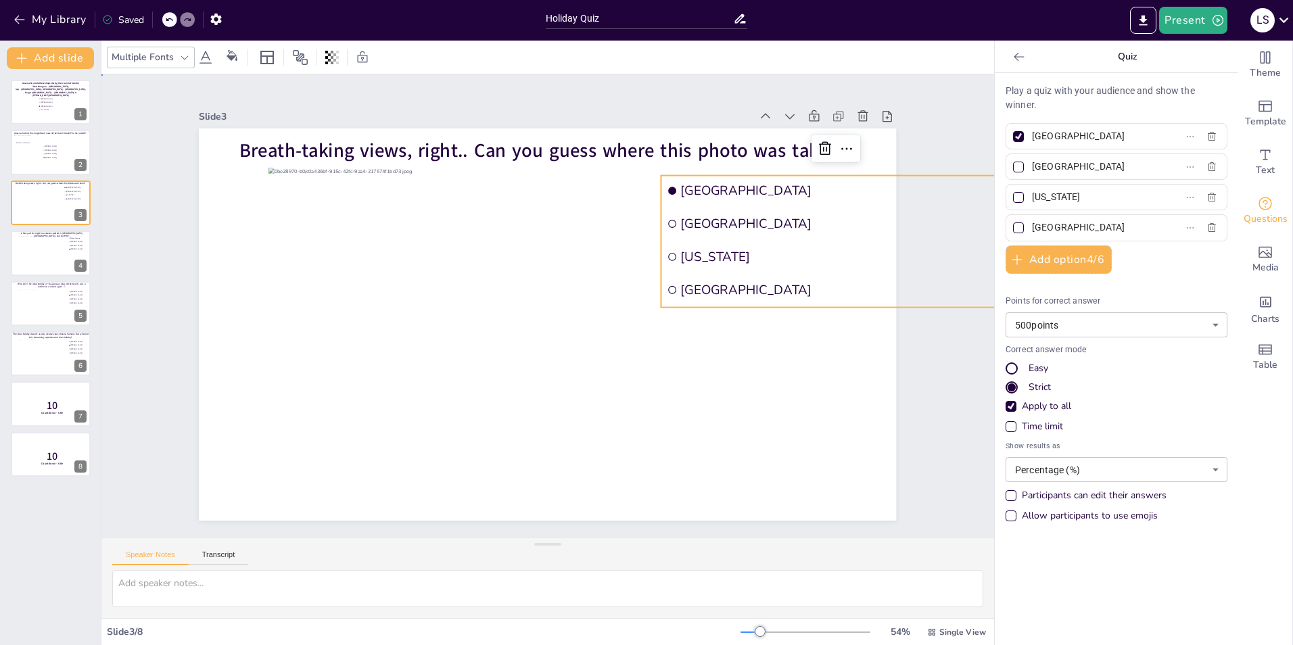
click at [935, 405] on div "Slide 1 Guess who made these stops during their summer holiday "Noardbergum - F…" at bounding box center [547, 305] width 892 height 462
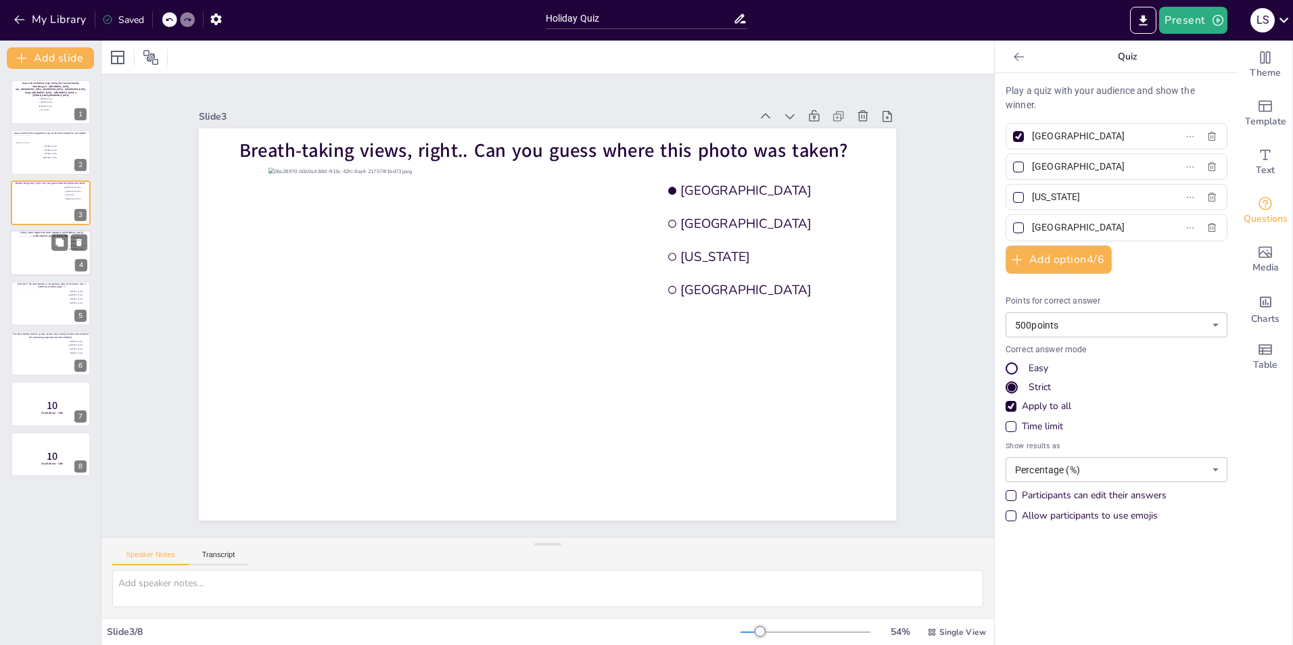
click at [37, 255] on div at bounding box center [50, 253] width 65 height 34
type input "Palupi Kusuma"
type input "[PERSON_NAME]"
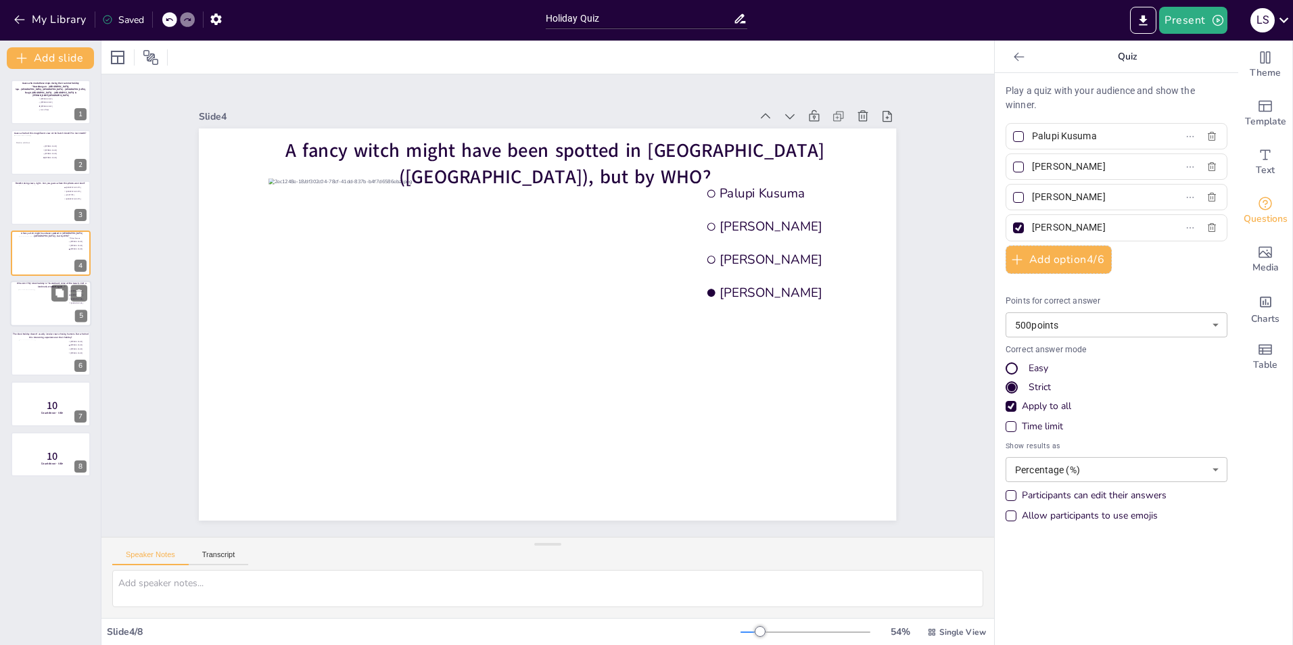
click at [34, 299] on div at bounding box center [42, 307] width 49 height 37
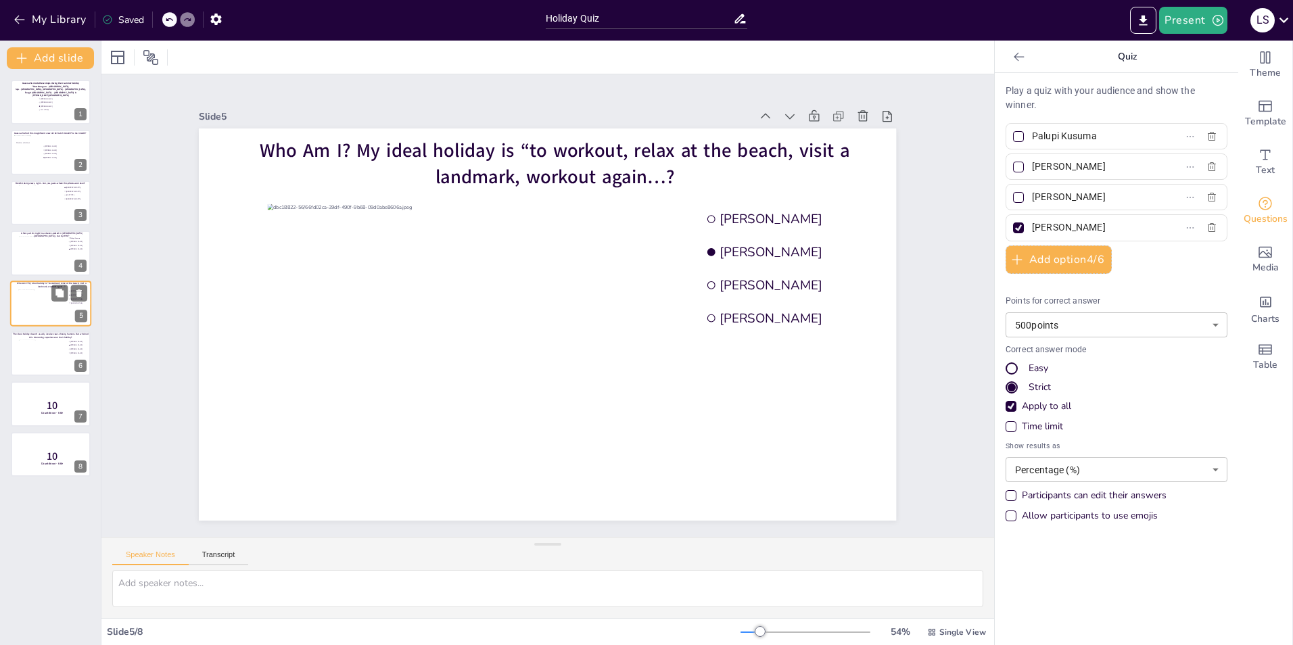
type input "[PERSON_NAME]"
click at [30, 339] on div at bounding box center [42, 357] width 49 height 37
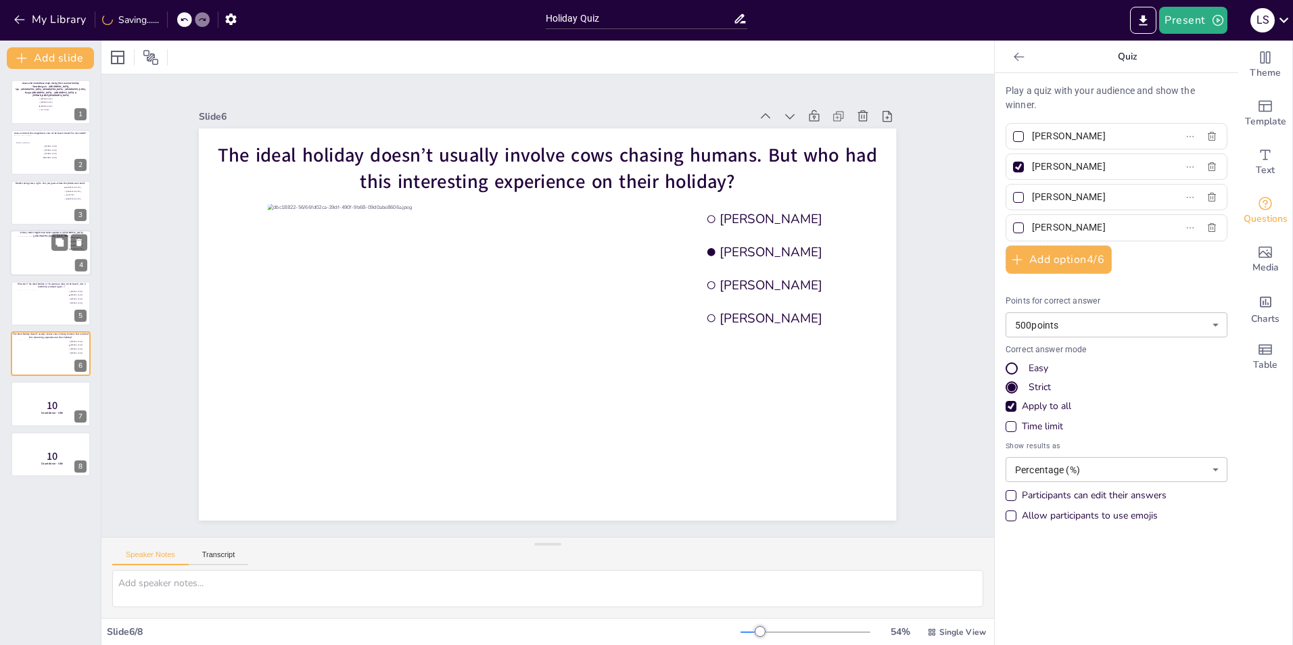
click at [32, 250] on div at bounding box center [50, 253] width 65 height 34
type input "Palupi Kusuma"
type input "[PERSON_NAME]"
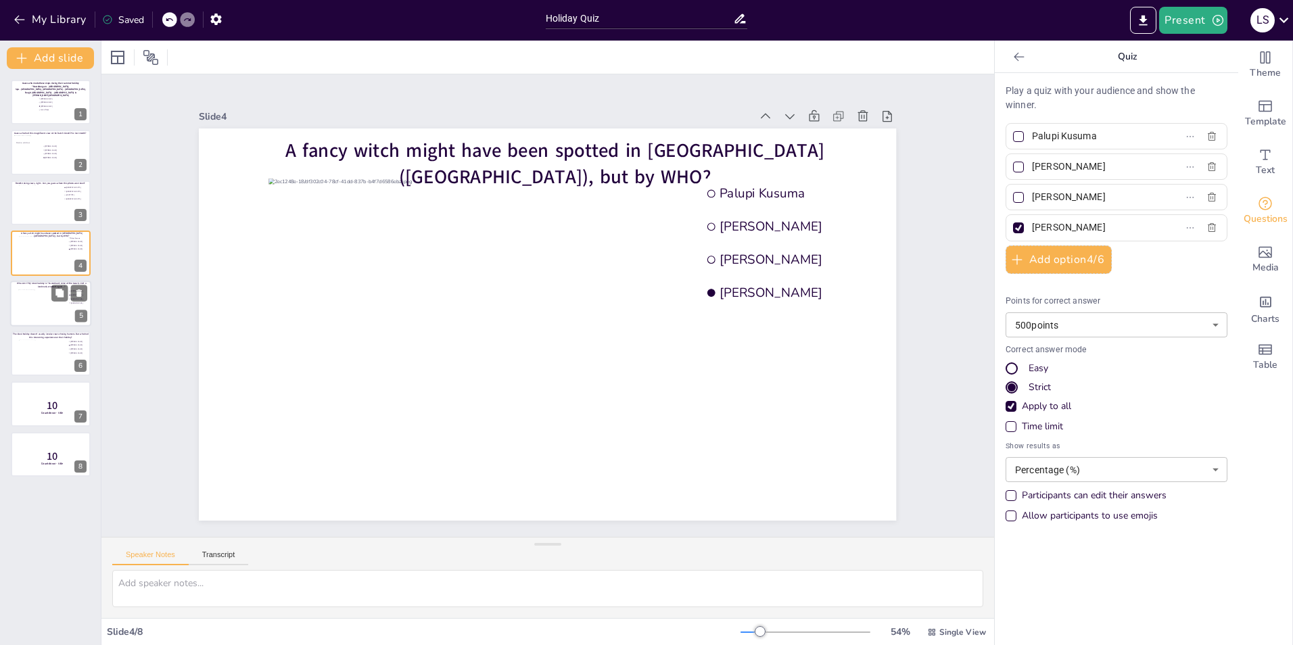
click at [34, 296] on div at bounding box center [42, 307] width 49 height 37
type input "[PERSON_NAME]"
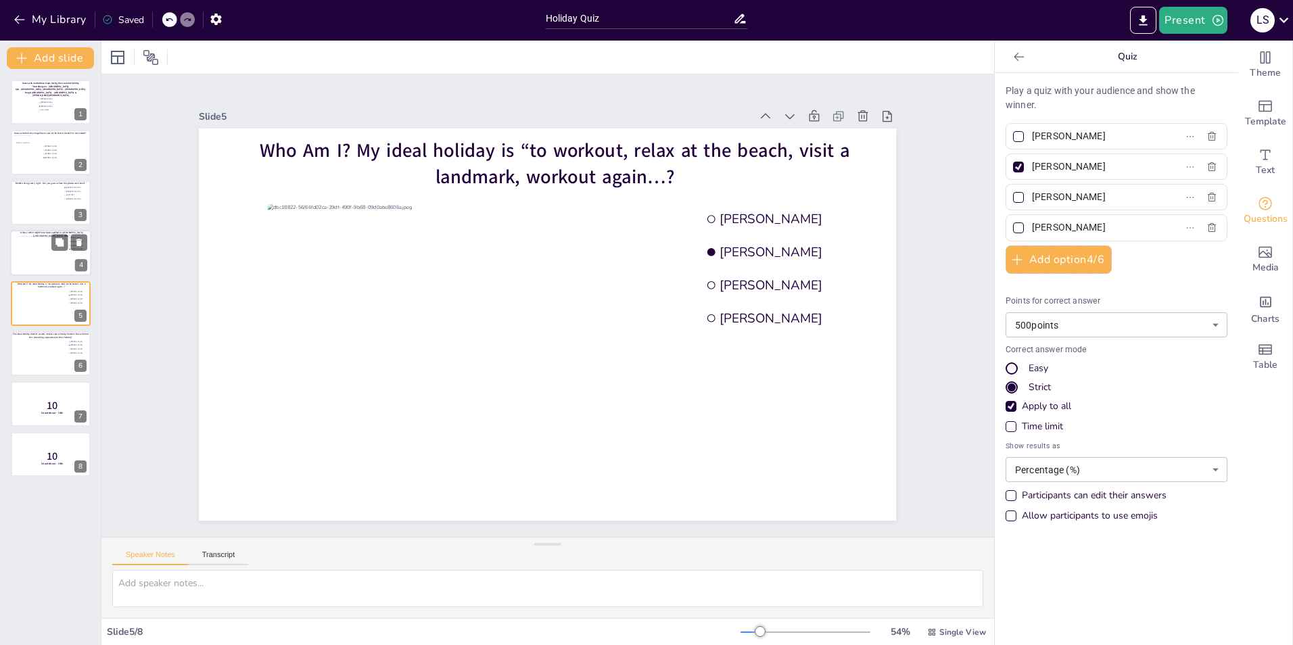
click at [39, 252] on div at bounding box center [50, 253] width 65 height 34
type input "Palupi Kusuma"
type input "[PERSON_NAME]"
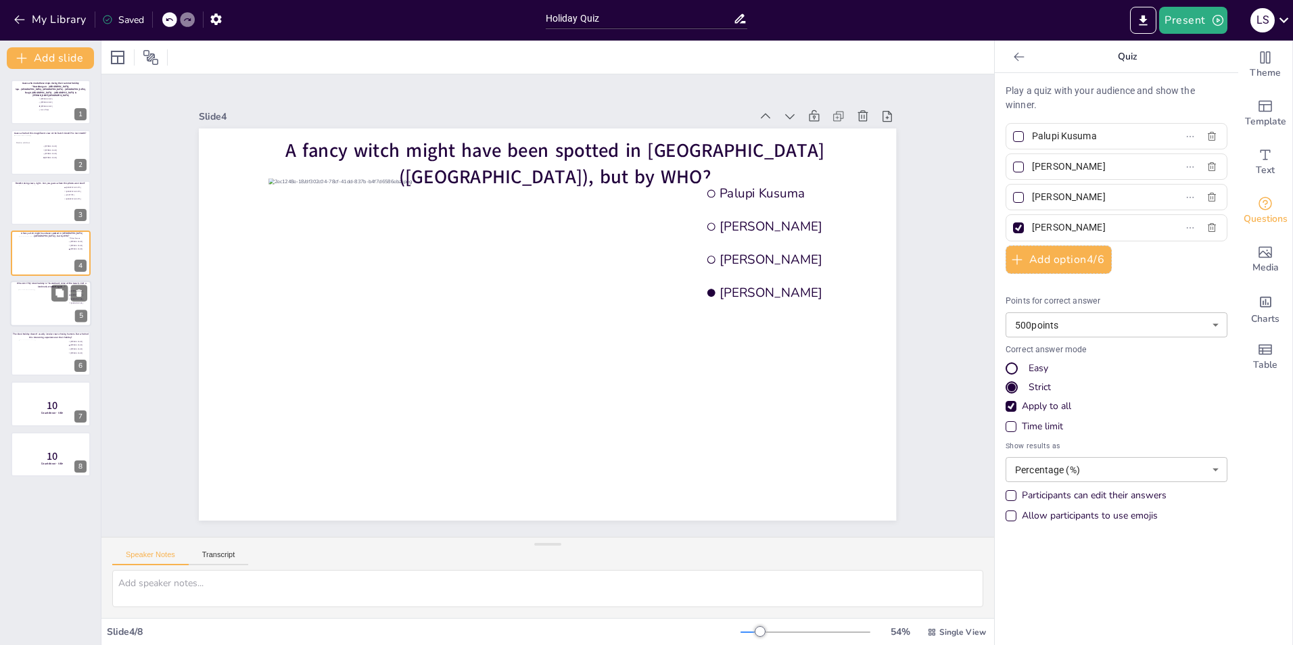
click at [32, 297] on div at bounding box center [42, 307] width 49 height 37
type input "[PERSON_NAME]"
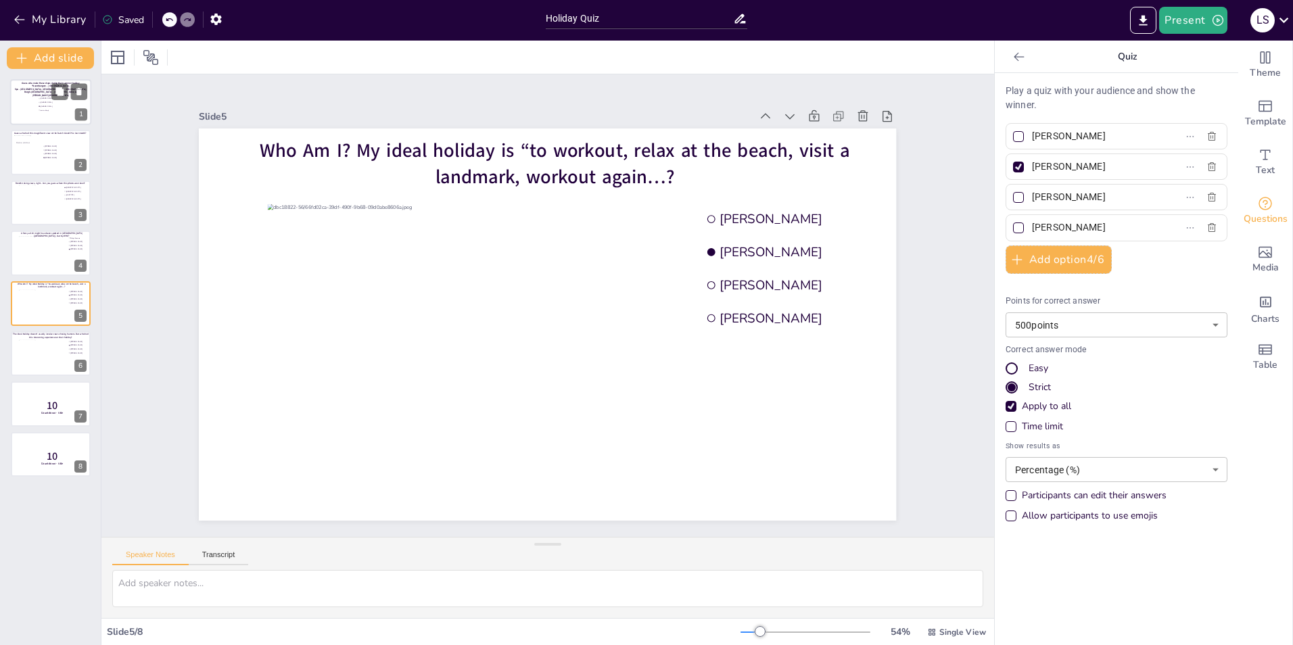
click at [38, 105] on li "[PERSON_NAME]" at bounding box center [58, 106] width 41 height 3
type input "[PERSON_NAME]"
type input "Joris te Booij"
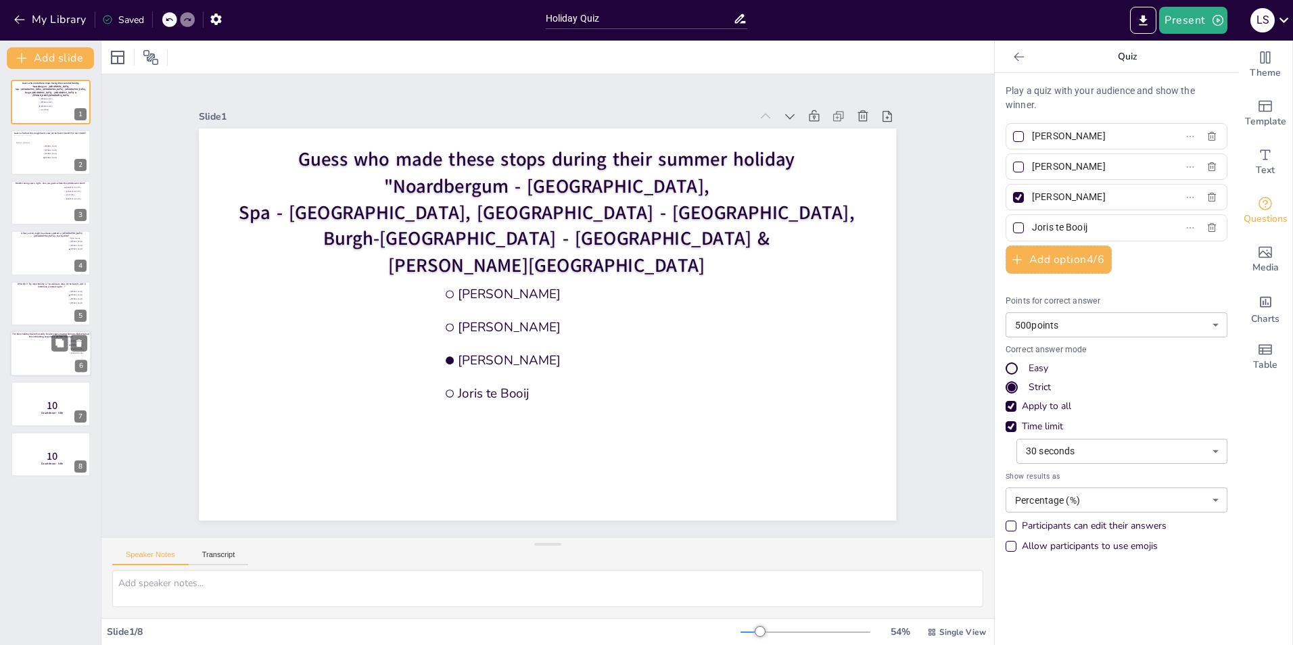
click at [41, 356] on div at bounding box center [42, 357] width 49 height 37
type input "[PERSON_NAME]"
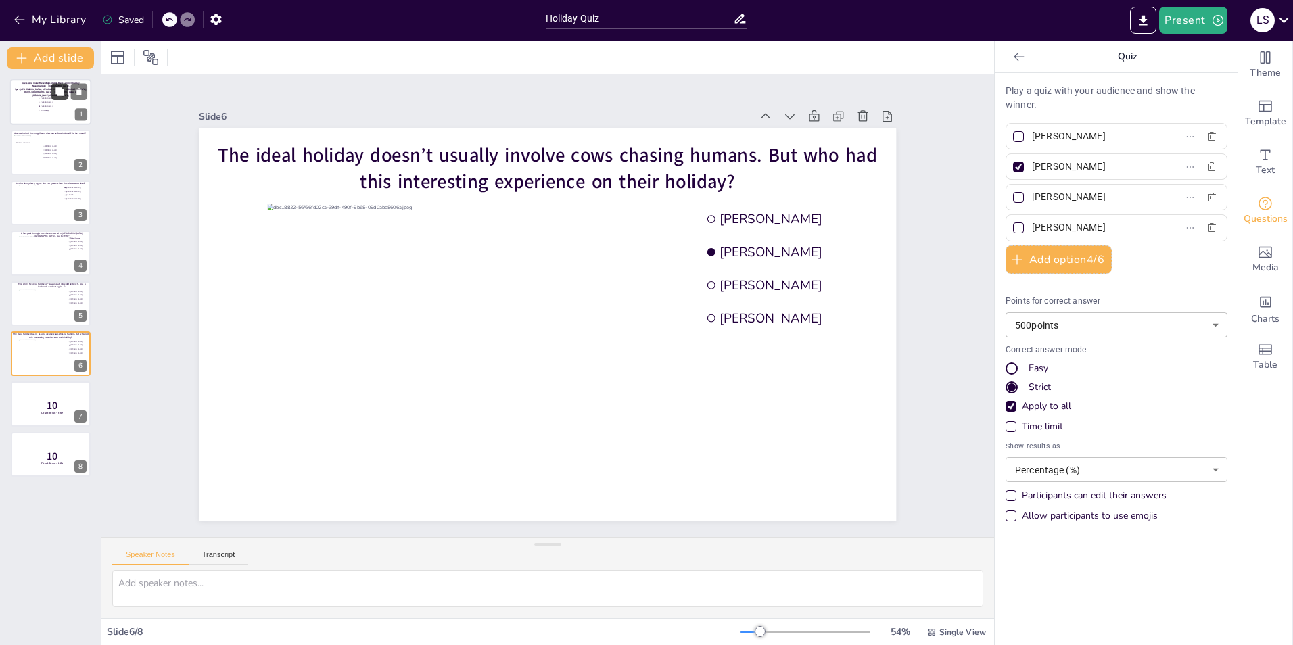
click at [66, 91] on button at bounding box center [59, 91] width 16 height 16
type input "[PERSON_NAME]"
type input "Joris te Booij"
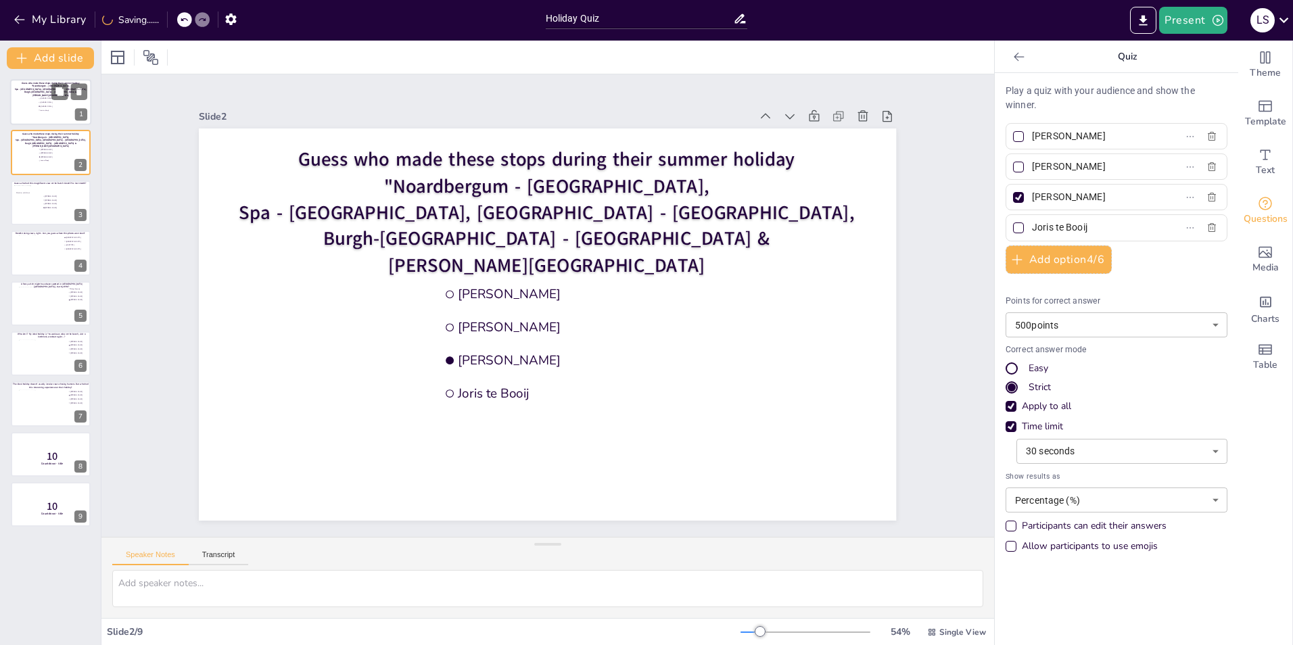
click at [43, 105] on span "[PERSON_NAME]" at bounding box center [60, 106] width 38 height 2
click at [48, 155] on li "[PERSON_NAME]" at bounding box center [58, 156] width 41 height 3
click at [82, 138] on icon at bounding box center [78, 141] width 9 height 9
type input "[PERSON_NAME]"
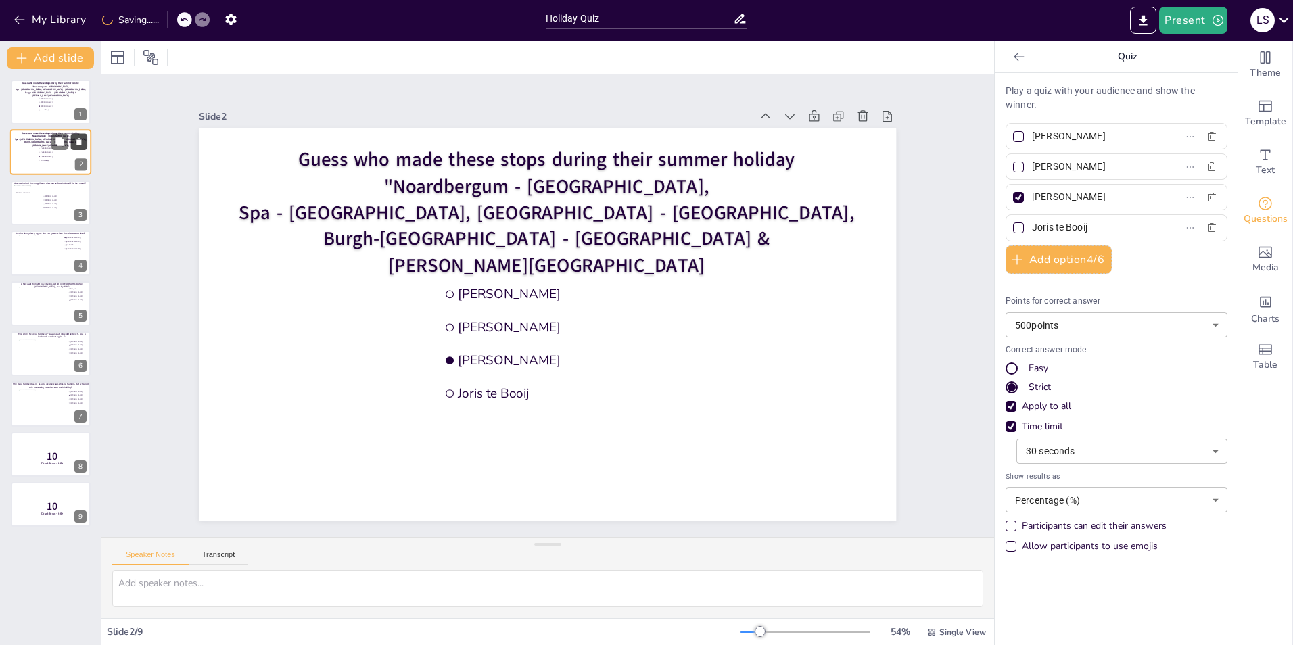
type input "[PERSON_NAME]"
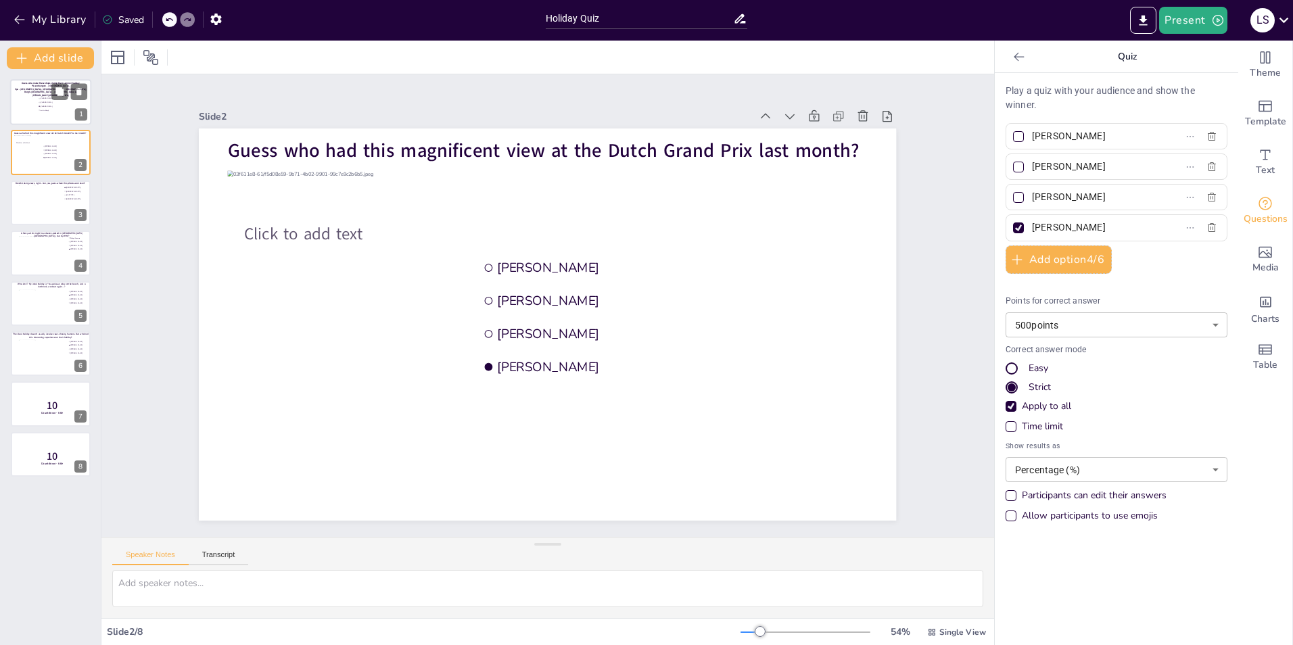
click at [43, 110] on span "Joris te Booij" at bounding box center [60, 111] width 38 height 2
type input "[PERSON_NAME]"
type input "Joris te Booij"
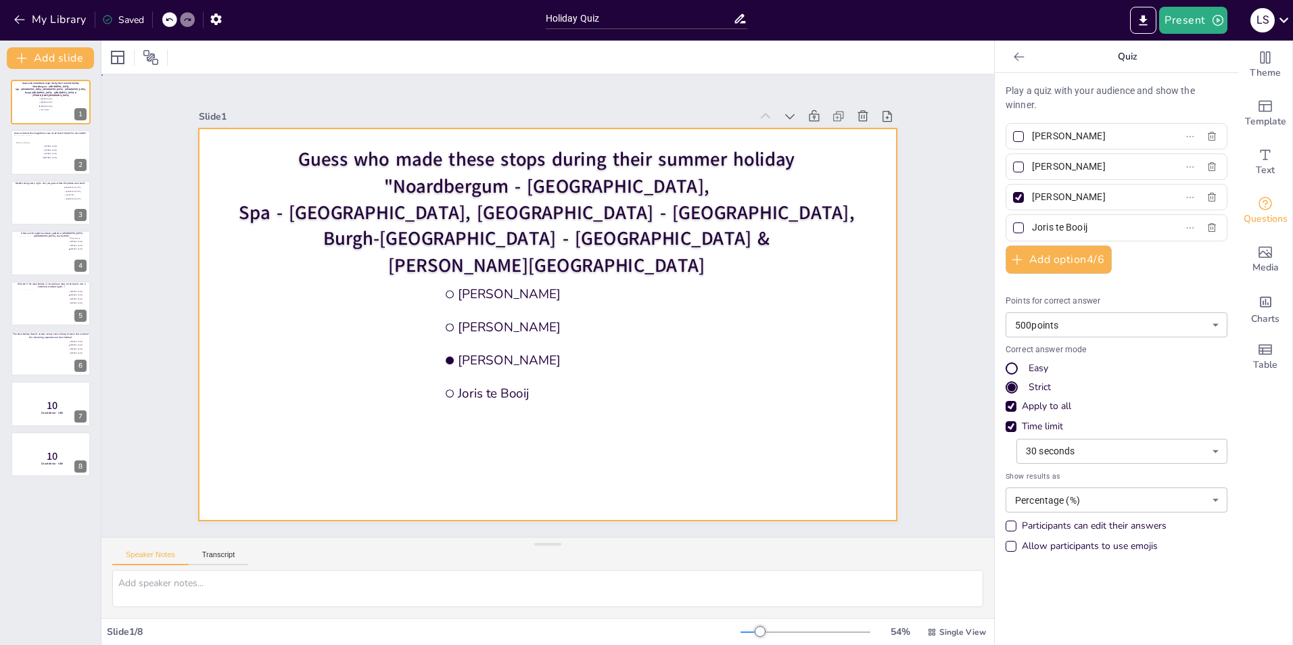
click at [212, 293] on div at bounding box center [547, 324] width 697 height 392
click at [32, 206] on div at bounding box center [50, 203] width 65 height 37
type input "[GEOGRAPHIC_DATA]"
type input "[US_STATE]"
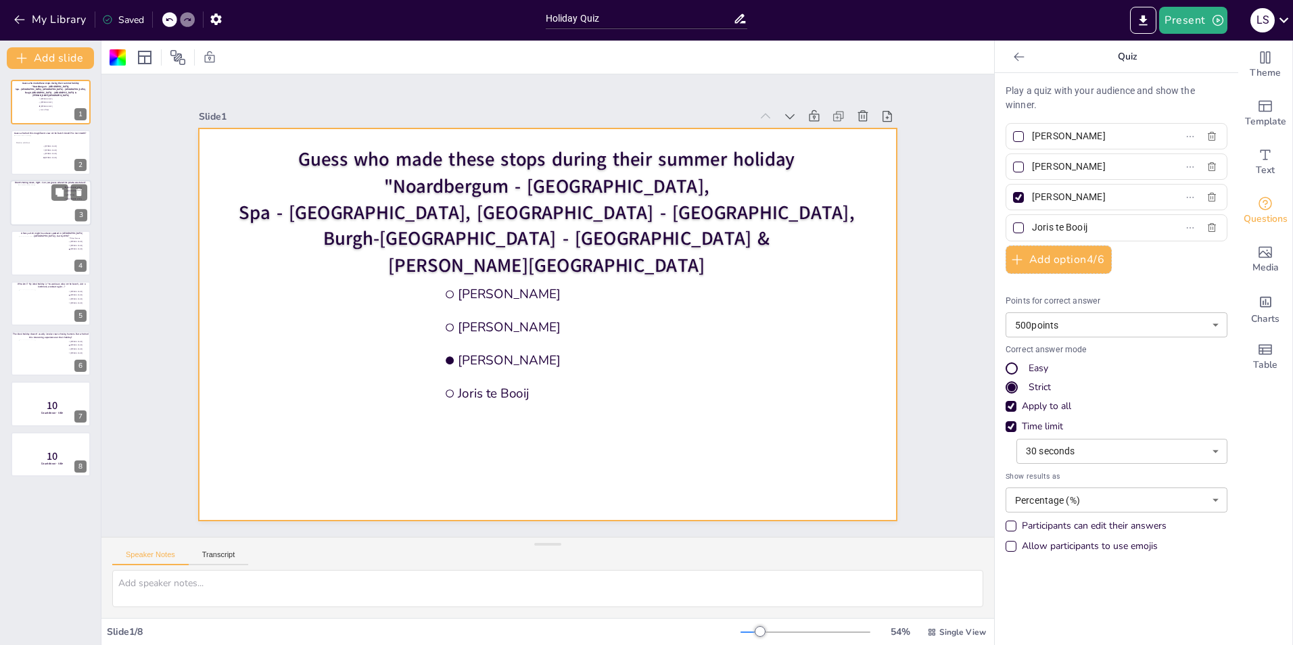
type input "[GEOGRAPHIC_DATA]"
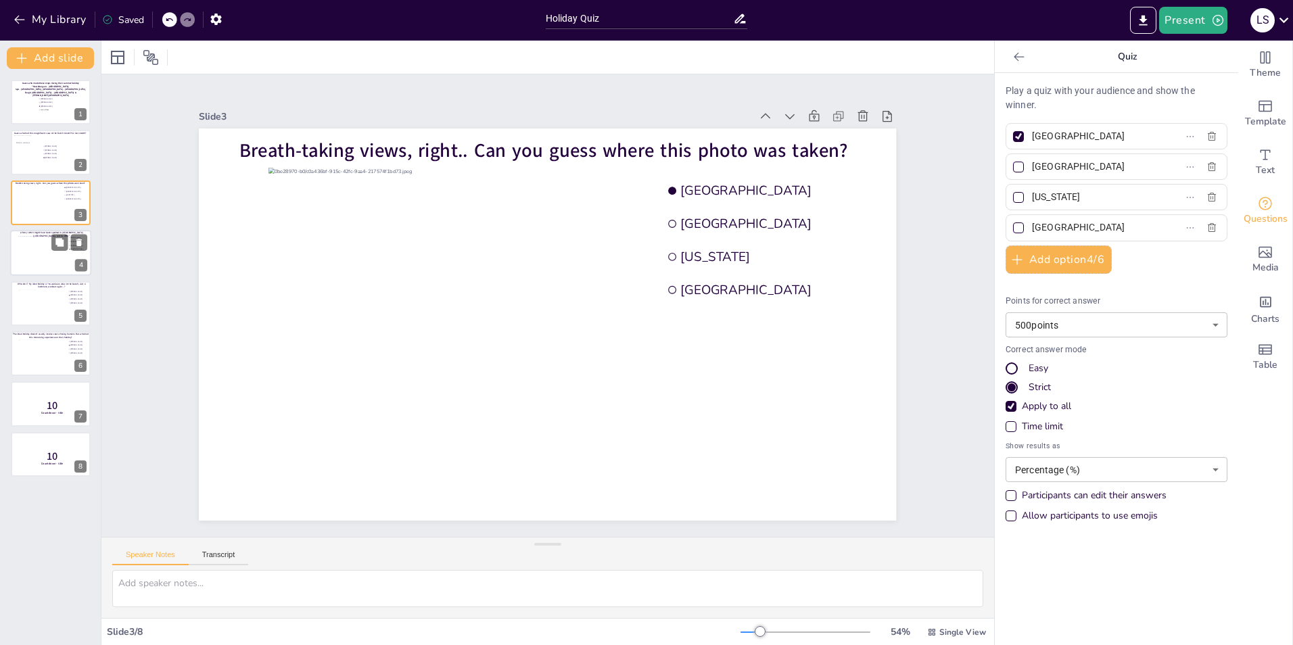
click at [41, 252] on div at bounding box center [50, 253] width 65 height 34
type input "Palupi Kusuma"
type input "[PERSON_NAME]"
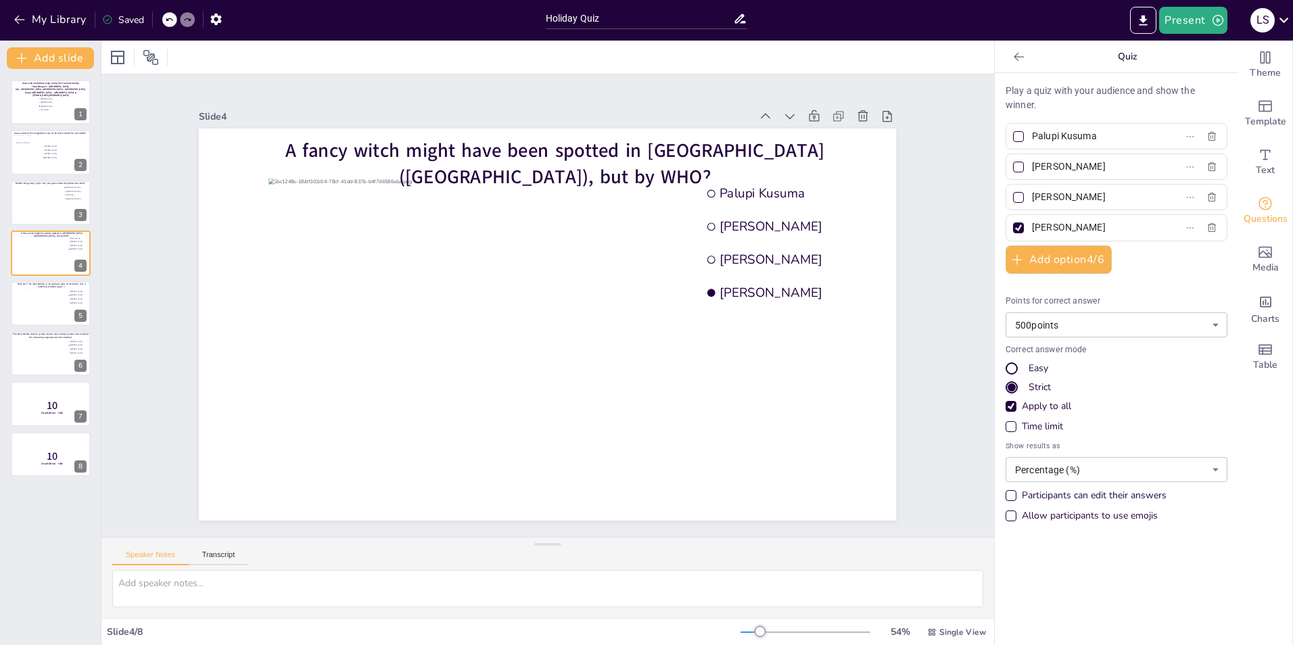
click at [914, 405] on div "Slide 1 Guess who made these stops during their summer holiday "Noardbergum - F…" at bounding box center [547, 306] width 773 height 430
click at [59, 304] on div at bounding box center [42, 307] width 49 height 37
type input "[PERSON_NAME]"
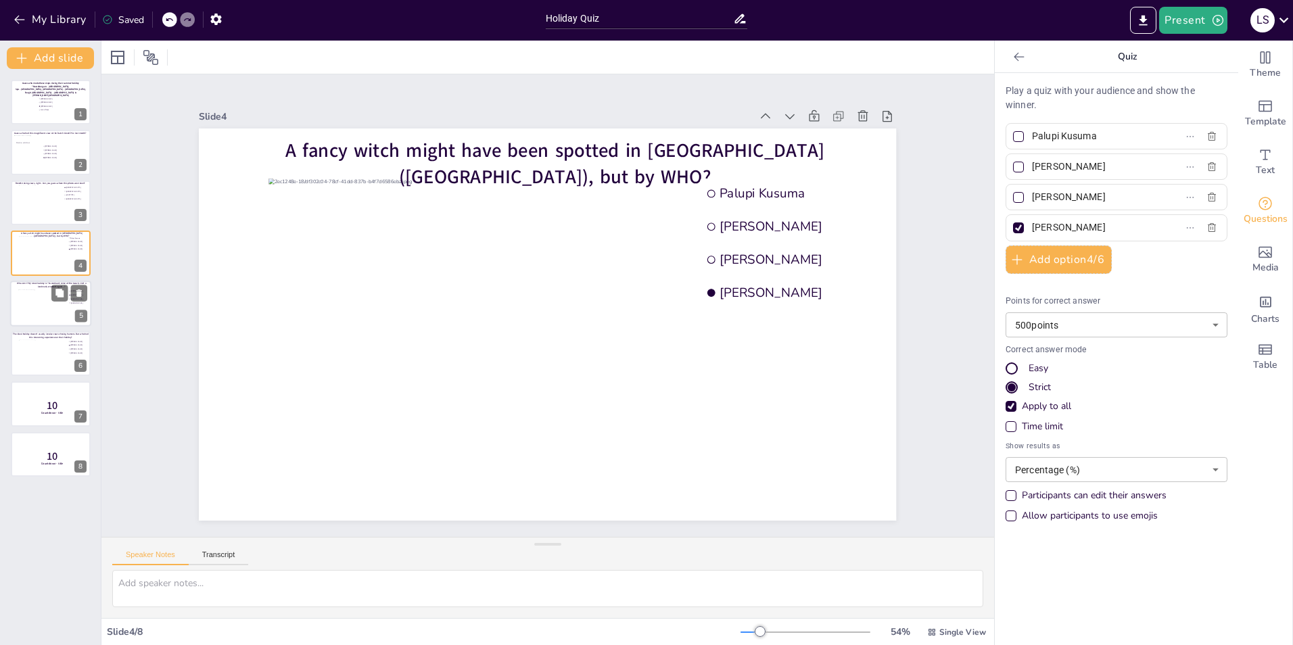
type input "[PERSON_NAME]"
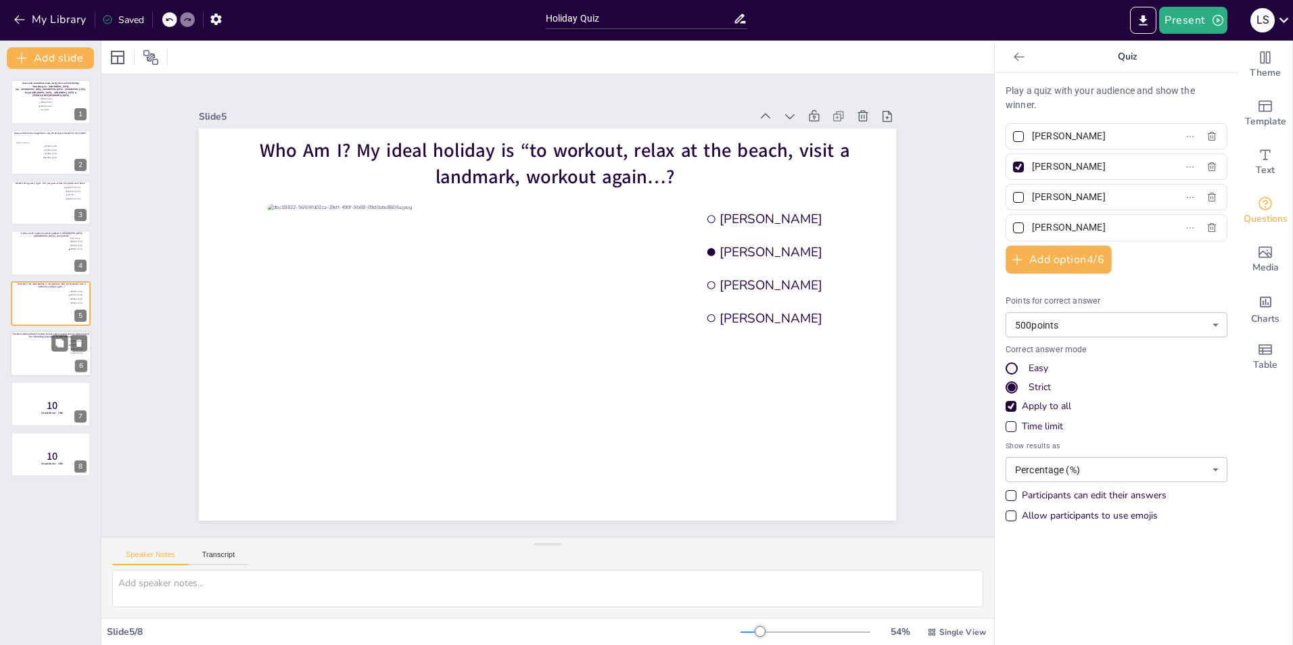
click at [45, 350] on div at bounding box center [42, 357] width 49 height 37
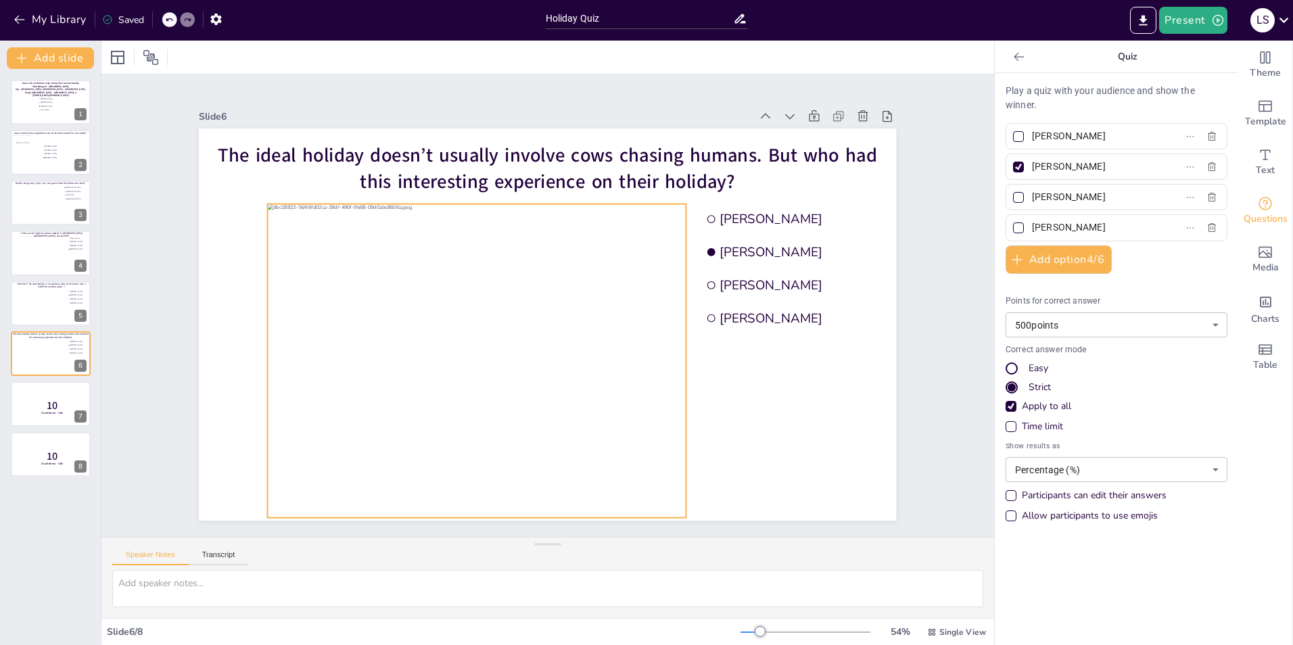
click at [448, 285] on div at bounding box center [477, 361] width 418 height 314
click at [539, 331] on div at bounding box center [477, 361] width 418 height 314
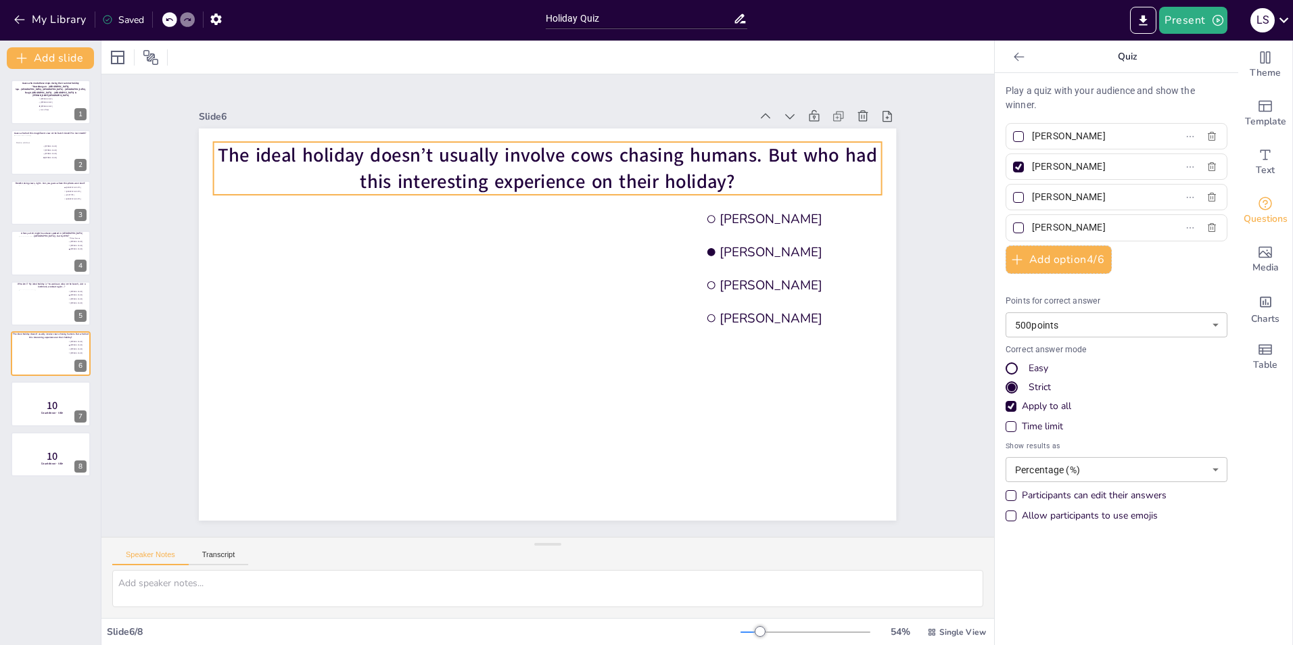
click at [796, 146] on span "The ideal holiday doesn’t usually involve cows chasing humans. But who had this…" at bounding box center [547, 168] width 658 height 52
click at [794, 152] on span "The ideal holiday doesn’t usually involve cows chasing humans. But who had this…" at bounding box center [547, 168] width 658 height 52
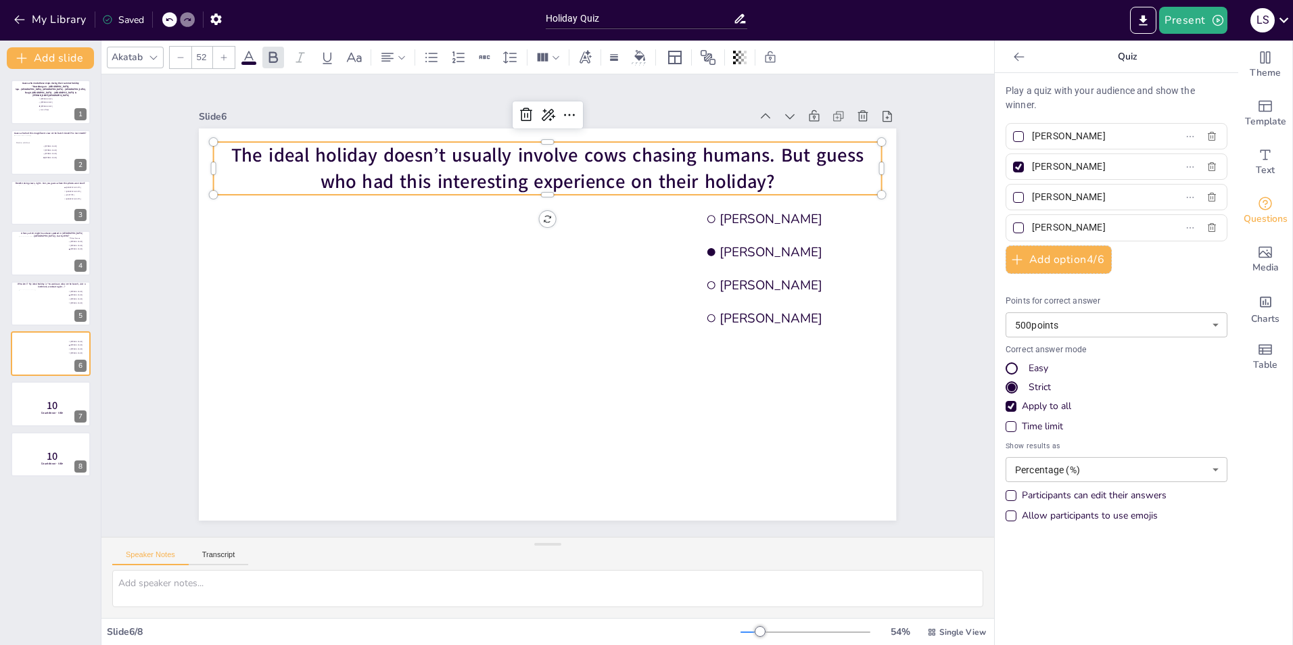
click at [917, 341] on div "Slide 1 Guess who made these stops during their summer holiday "Noardbergum - F…" at bounding box center [547, 306] width 773 height 430
